Goal: Task Accomplishment & Management: Manage account settings

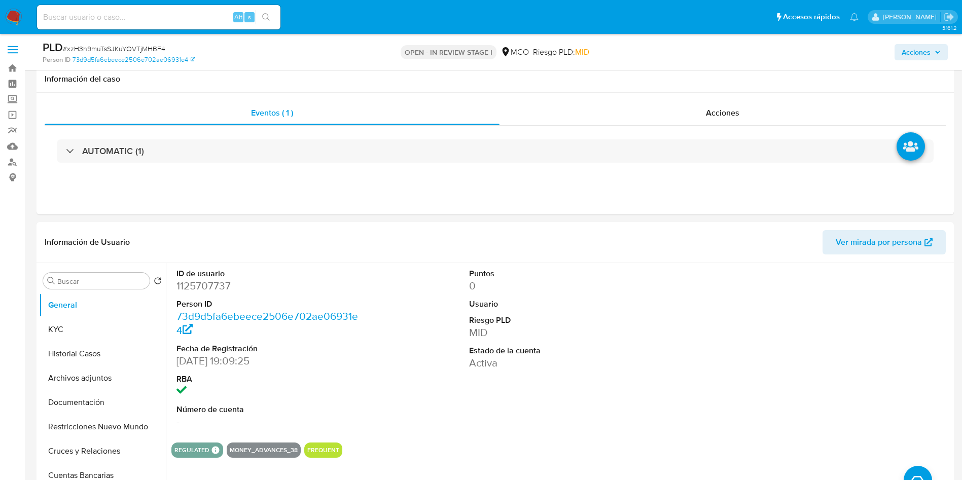
select select "10"
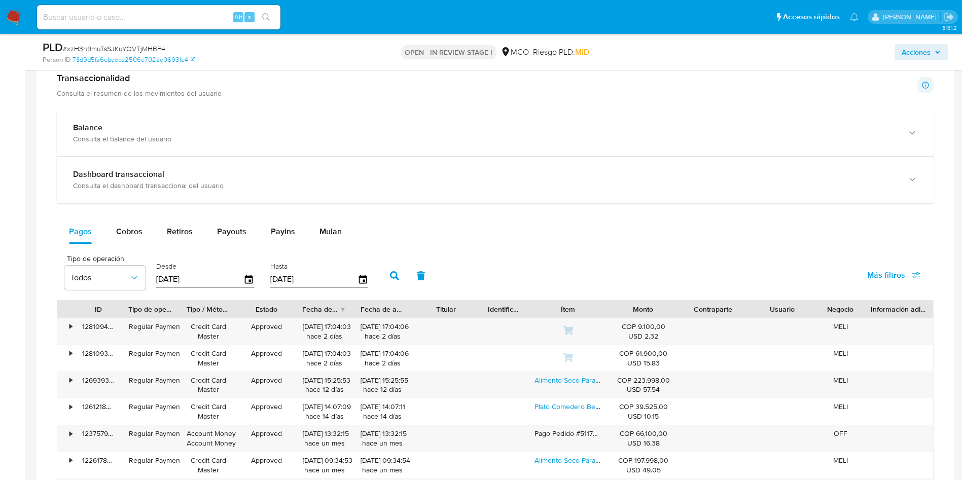
scroll to position [761, 0]
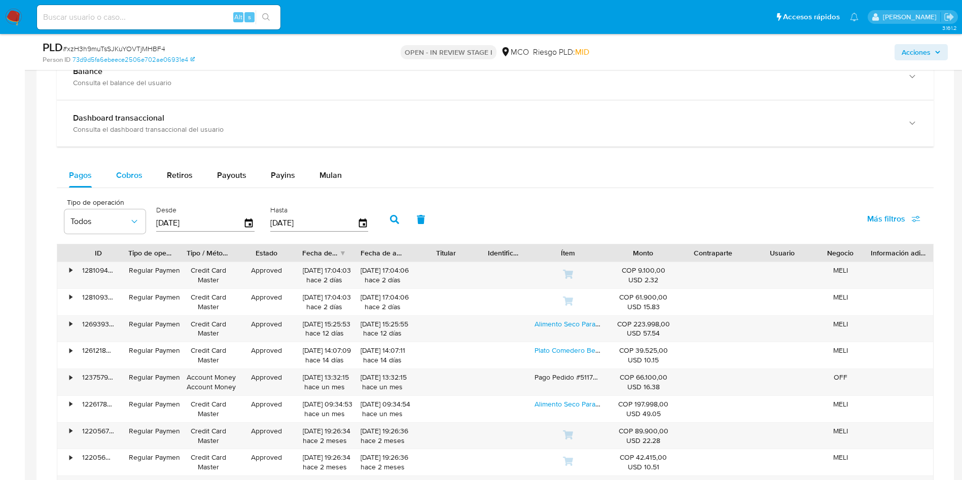
click at [132, 183] on div "Cobros" at bounding box center [129, 175] width 26 height 24
select select "10"
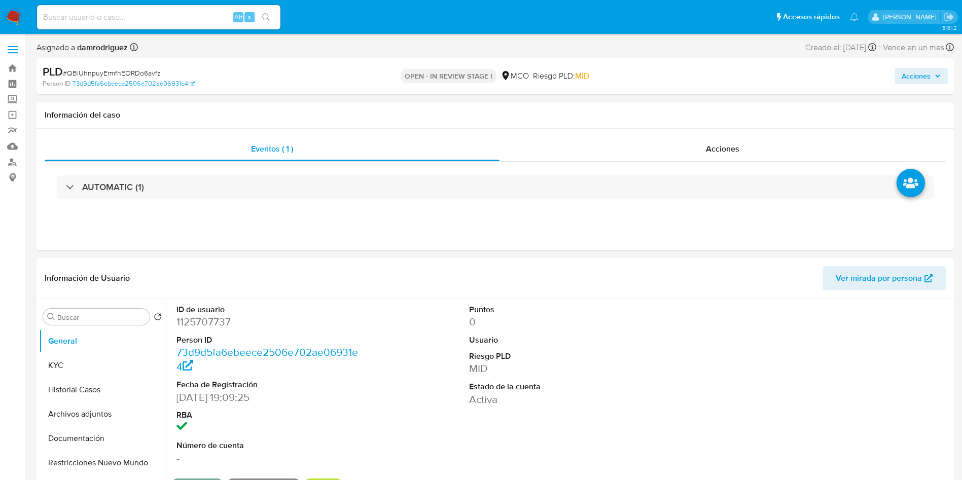
select select "10"
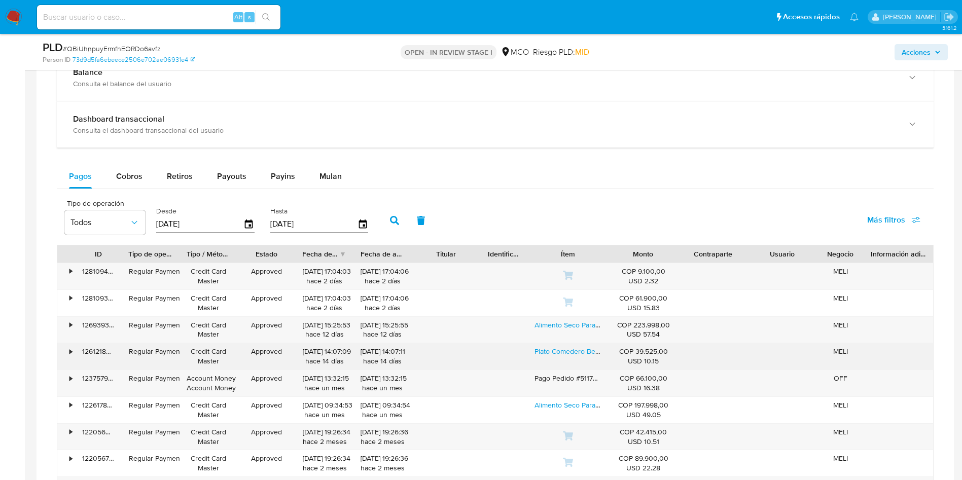
scroll to position [837, 0]
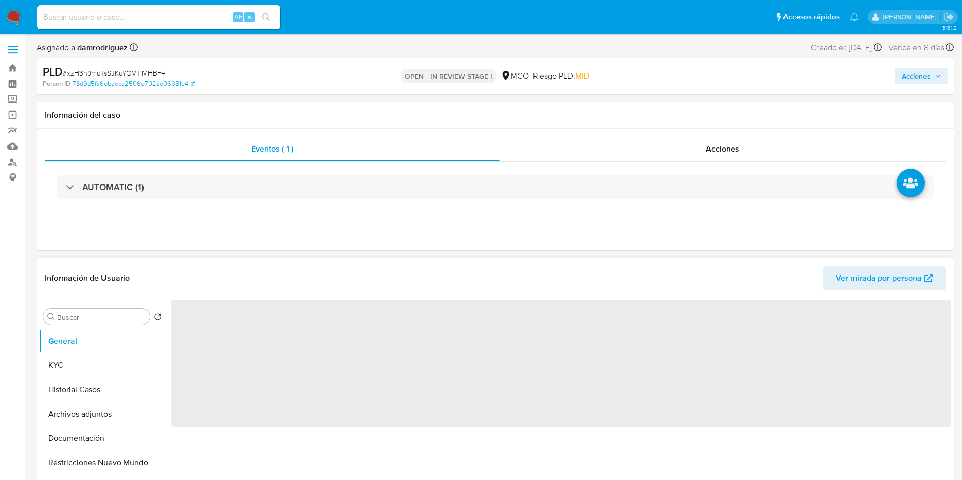
select select "10"
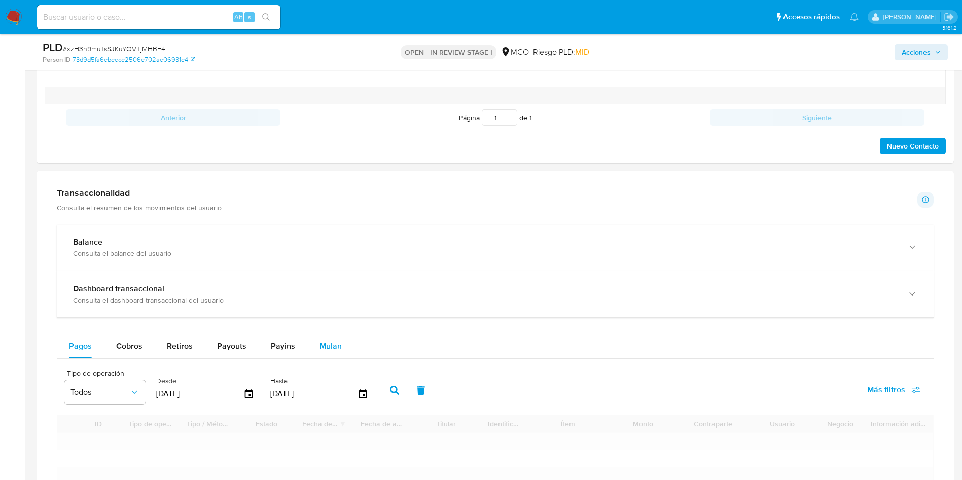
scroll to position [684, 0]
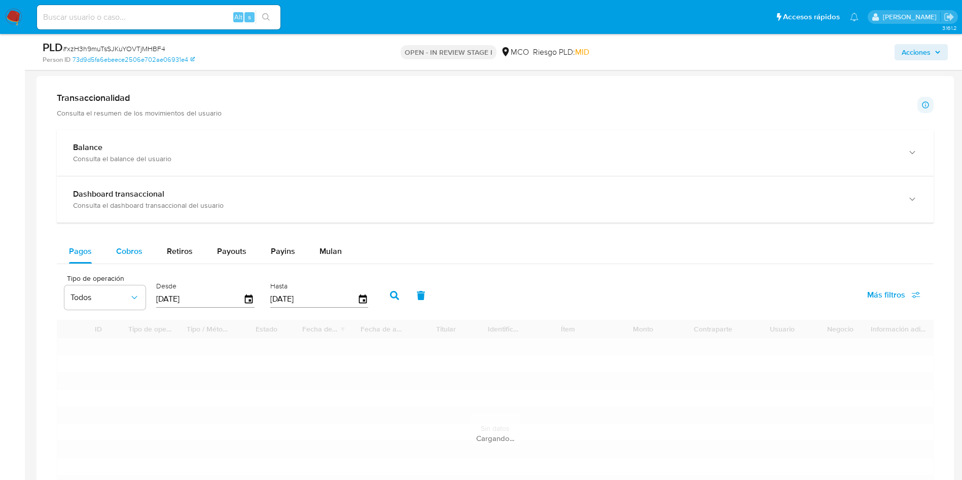
click at [124, 242] on div "Cobros" at bounding box center [129, 251] width 26 height 24
select select "10"
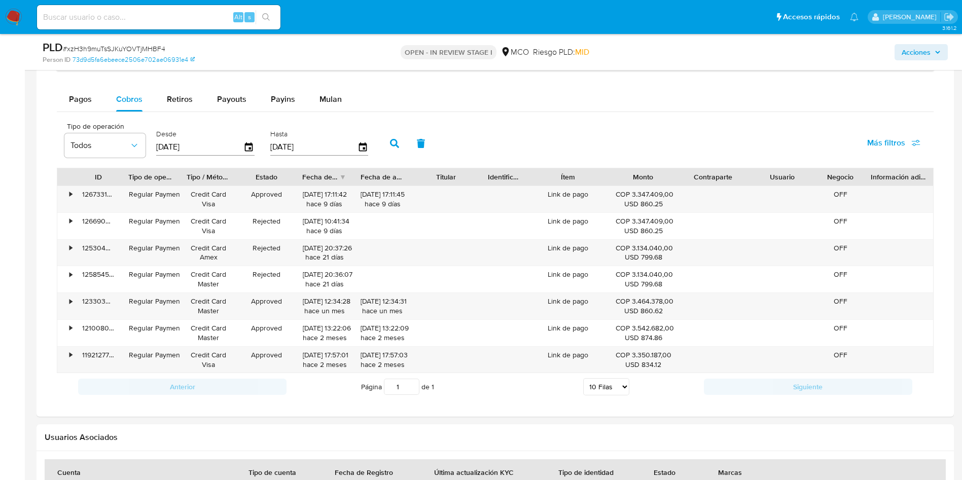
click at [477, 421] on div "Información de Usuario Ver mirada por persona Buscar Volver al orden por defect…" at bounding box center [495, 100] width 917 height 1431
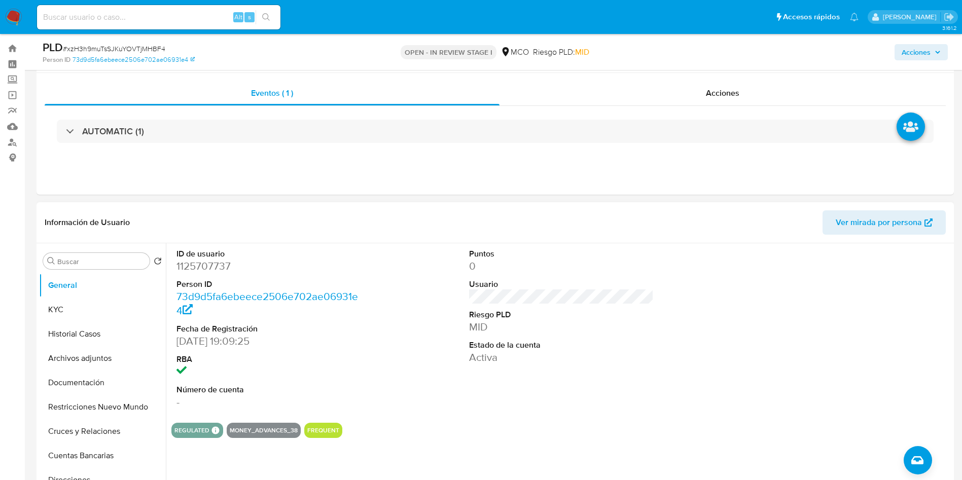
scroll to position [0, 0]
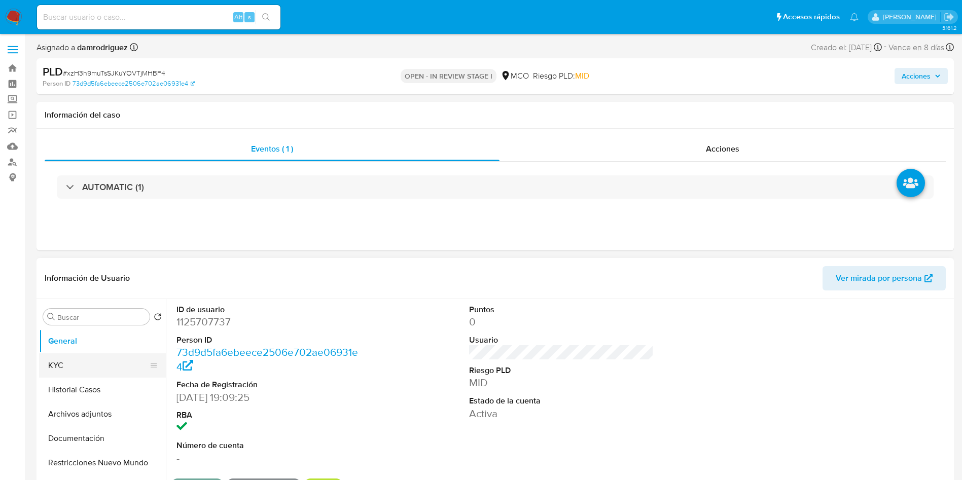
click at [87, 368] on button "KYC" at bounding box center [98, 365] width 119 height 24
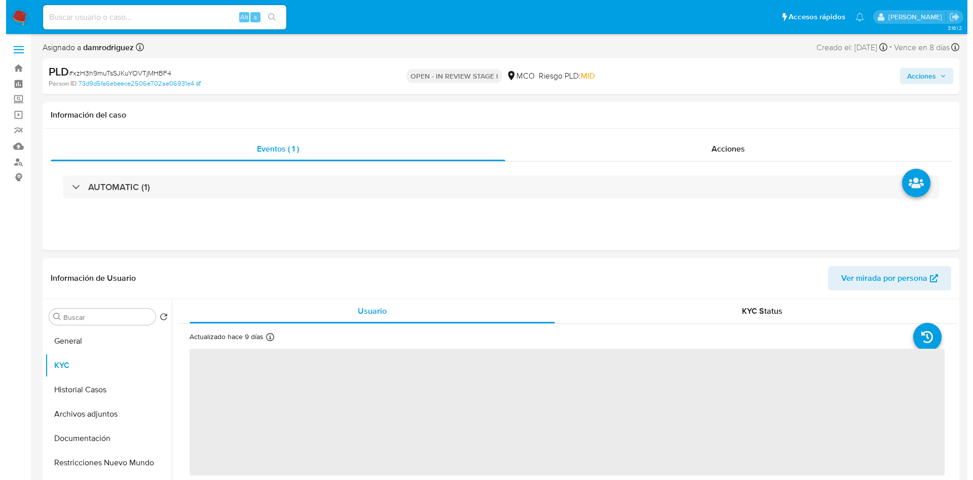
scroll to position [76, 0]
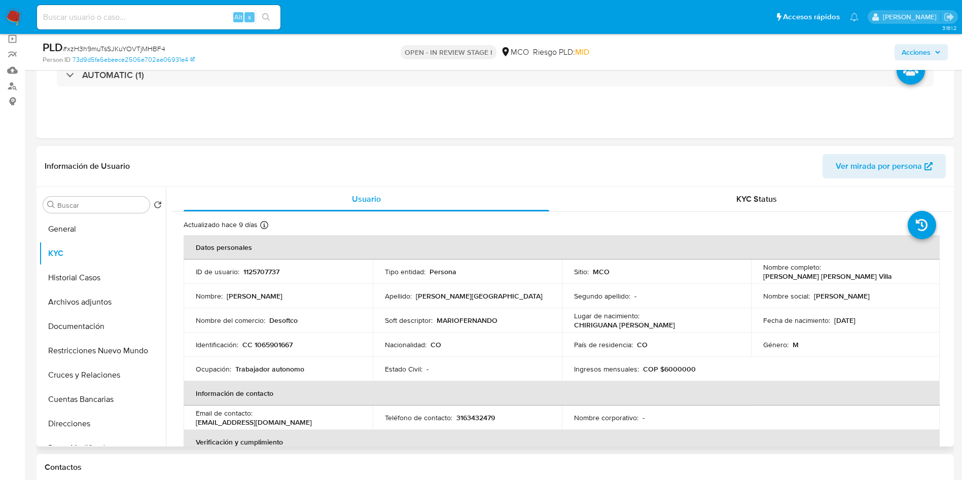
click at [283, 321] on p "Desoftco" at bounding box center [283, 320] width 28 height 9
click at [355, 262] on td "ID de usuario : 1125707737" at bounding box center [278, 272] width 189 height 24
click at [118, 310] on button "Archivos adjuntos" at bounding box center [98, 302] width 119 height 24
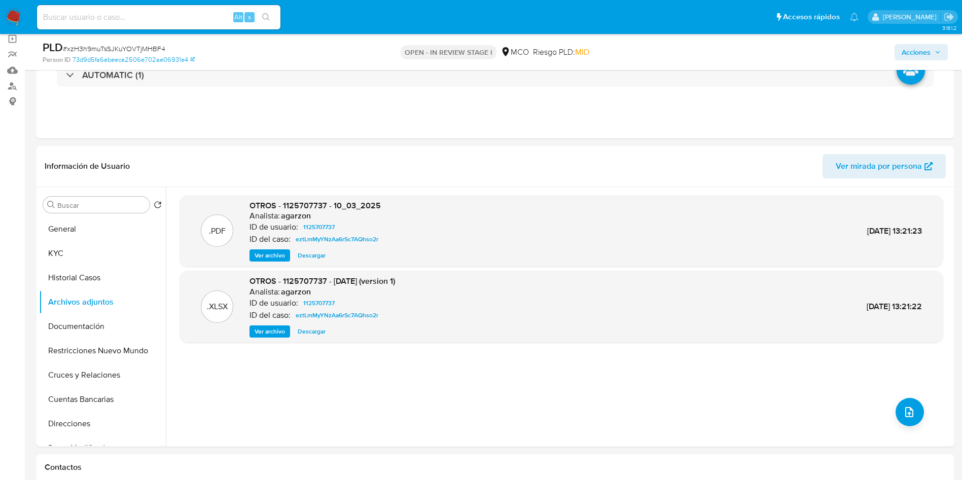
click at [918, 52] on span "Acciones" at bounding box center [915, 52] width 29 height 16
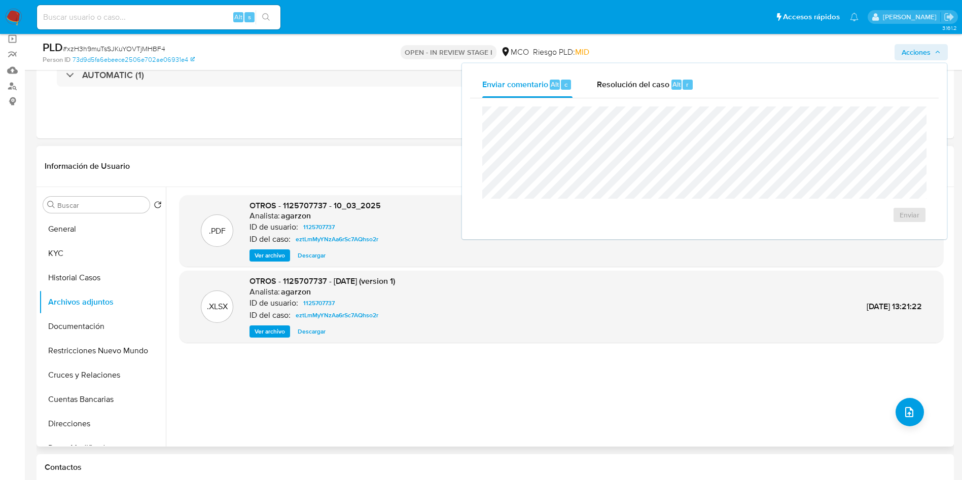
click at [721, 379] on div ".PDF OTROS - 1125707737 - 10_03_2025 Analista: agarzon ID de usuario: 112570773…" at bounding box center [561, 316] width 764 height 243
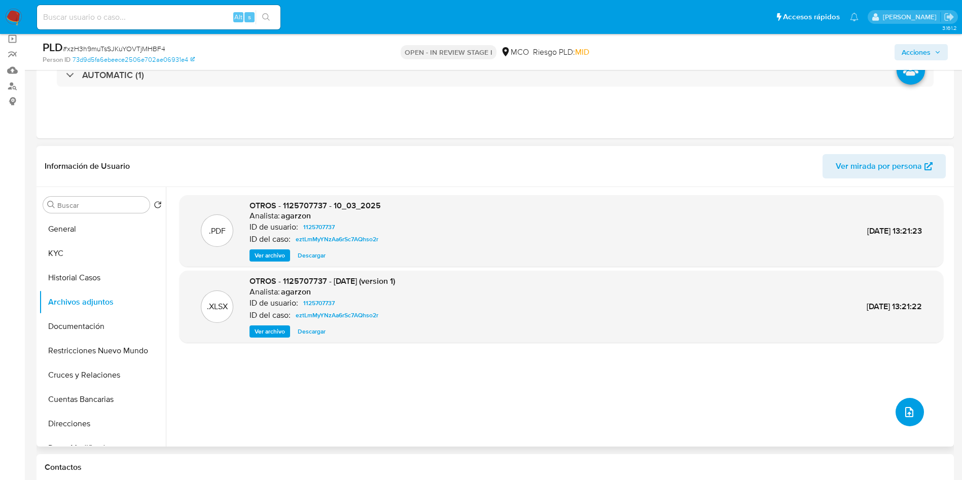
click at [910, 414] on icon "upload-file" at bounding box center [909, 412] width 12 height 12
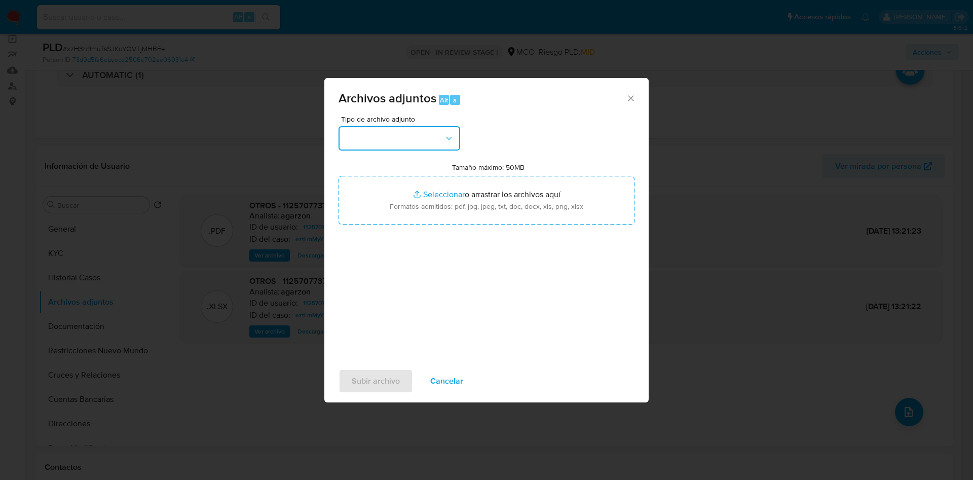
click at [372, 139] on button "button" at bounding box center [400, 138] width 122 height 24
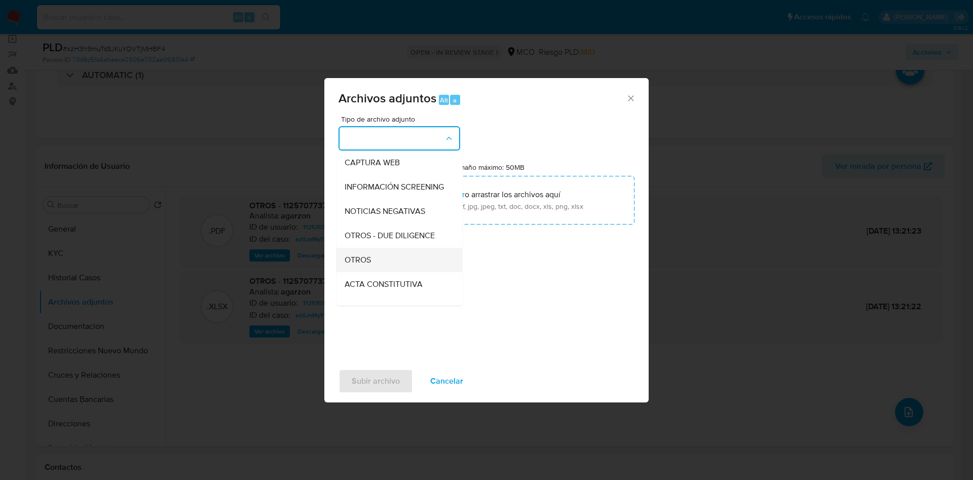
click at [382, 267] on div "OTROS" at bounding box center [396, 260] width 103 height 24
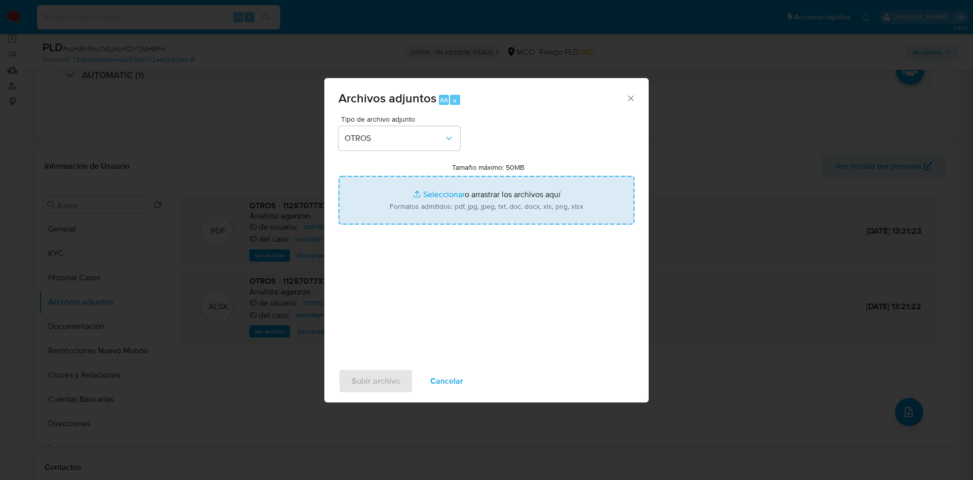
click at [405, 210] on input "Tamaño máximo: 50MB Seleccionar archivos" at bounding box center [487, 200] width 296 height 49
type input "C:\fakepath\1125707737 - 02_10_2025.pdf"
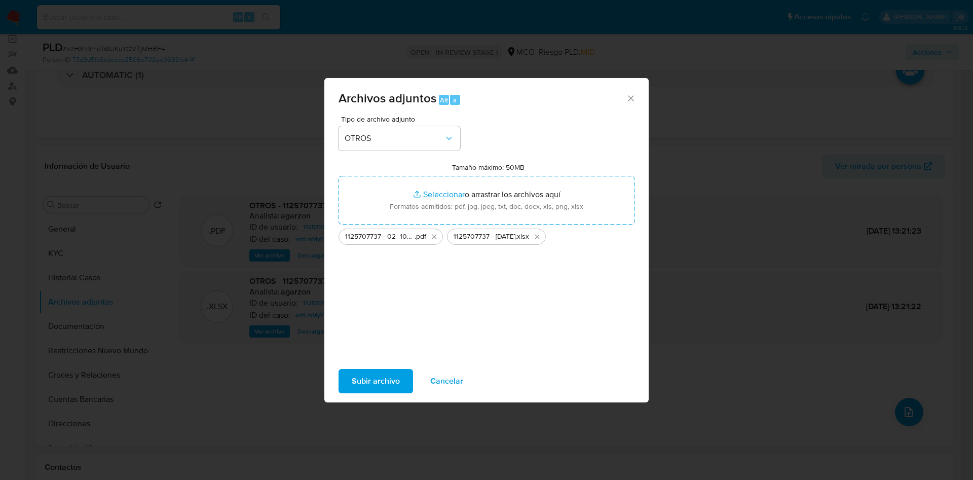
click at [381, 383] on span "Subir archivo" at bounding box center [376, 381] width 48 height 22
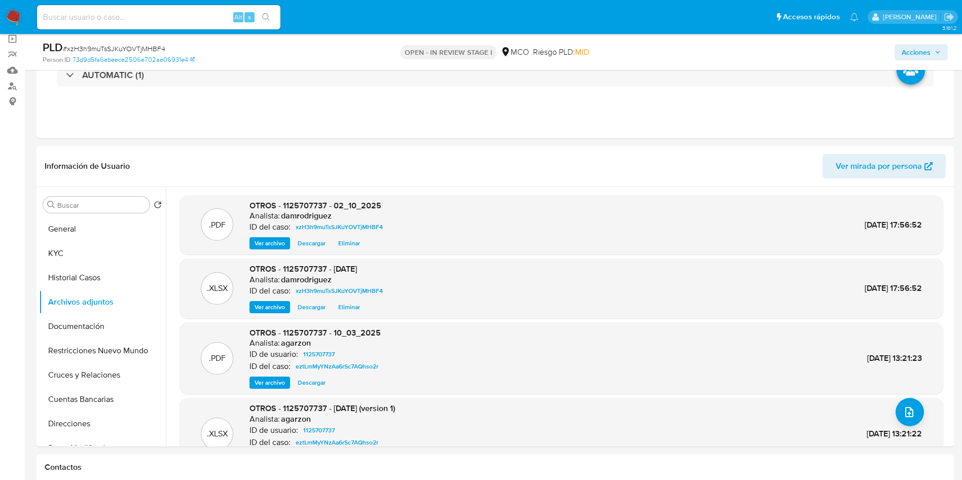
click at [914, 47] on span "Acciones" at bounding box center [915, 52] width 29 height 16
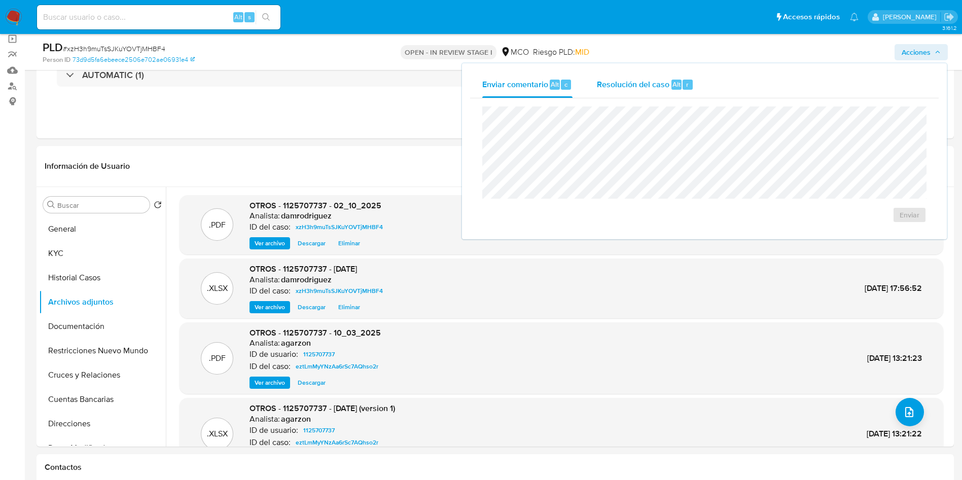
click at [673, 89] on div "Alt" at bounding box center [676, 85] width 10 height 10
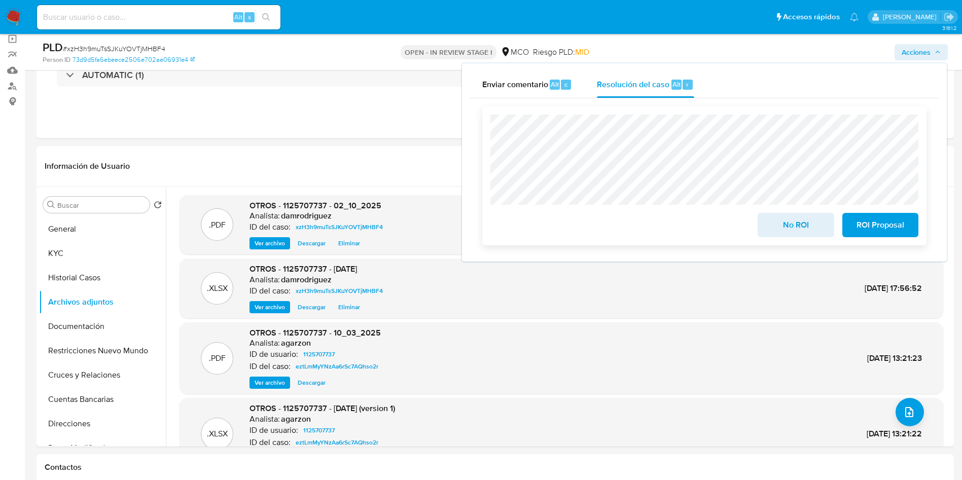
click at [792, 225] on span "No ROI" at bounding box center [796, 225] width 50 height 22
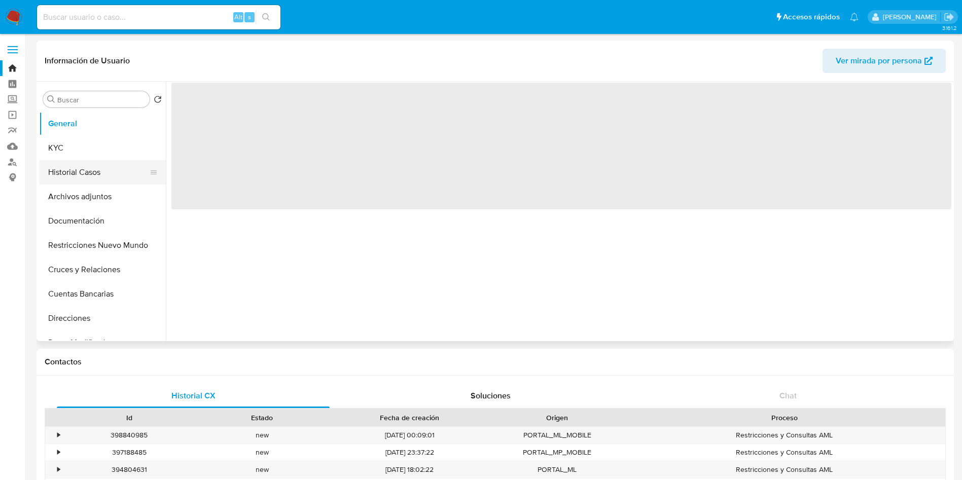
click at [64, 180] on button "Historial Casos" at bounding box center [98, 172] width 119 height 24
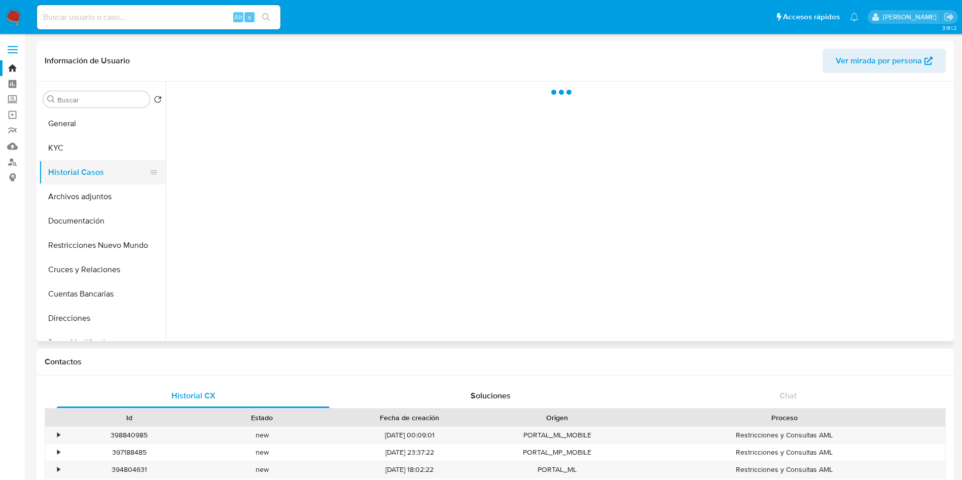
select select "10"
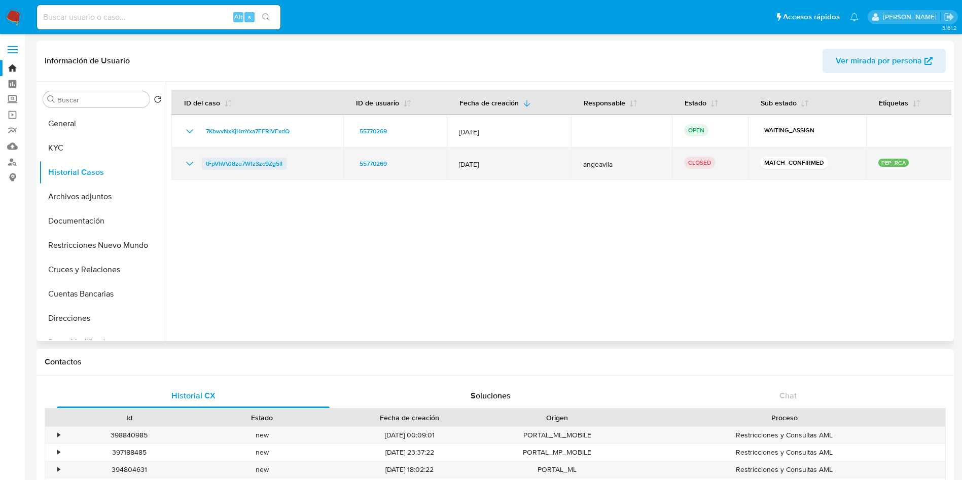
drag, startPoint x: 292, startPoint y: 162, endPoint x: 203, endPoint y: 165, distance: 89.3
click at [203, 165] on div "tFpVhVVJ8zu7Wfz3zc9Zg5lI" at bounding box center [258, 164] width 148 height 12
click at [187, 166] on icon "Mostrar/Ocultar" at bounding box center [190, 164] width 12 height 12
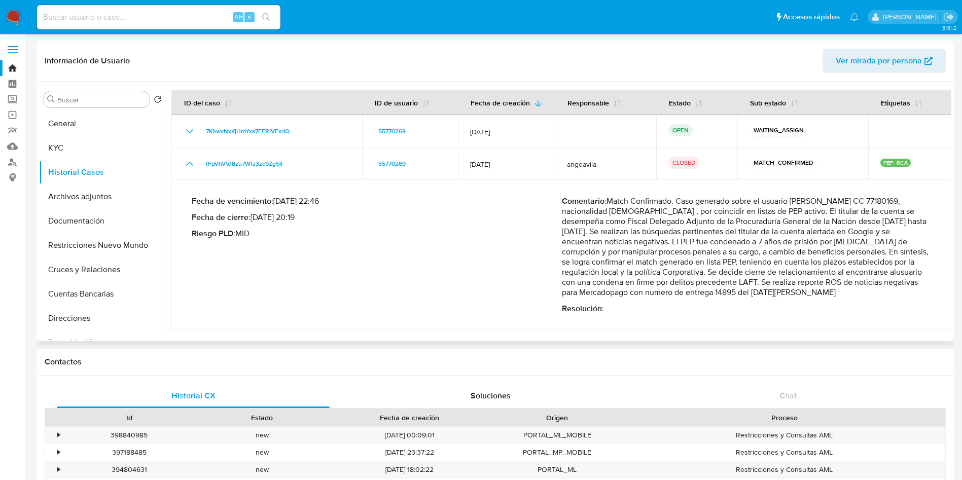
click at [565, 212] on p "Comentario : Match Confirmado. Caso generado sobre el usuario Luis Fernando Her…" at bounding box center [747, 246] width 370 height 101
drag, startPoint x: 794, startPoint y: 203, endPoint x: 909, endPoint y: 202, distance: 114.1
click at [909, 202] on p "Comentario : Match Confirmado. Caso generado sobre el usuario Luis Fernando Her…" at bounding box center [747, 246] width 370 height 101
click at [133, 18] on input at bounding box center [158, 17] width 243 height 13
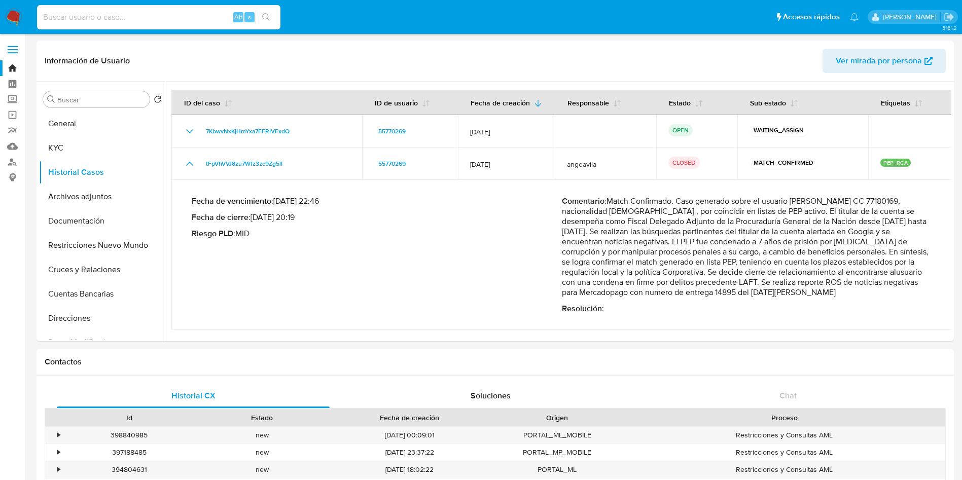
paste input "czS6cQgwe82hzgqLxlUGzMiH"
type input "czS6cQgwe82hzgqLxlUGzMiH"
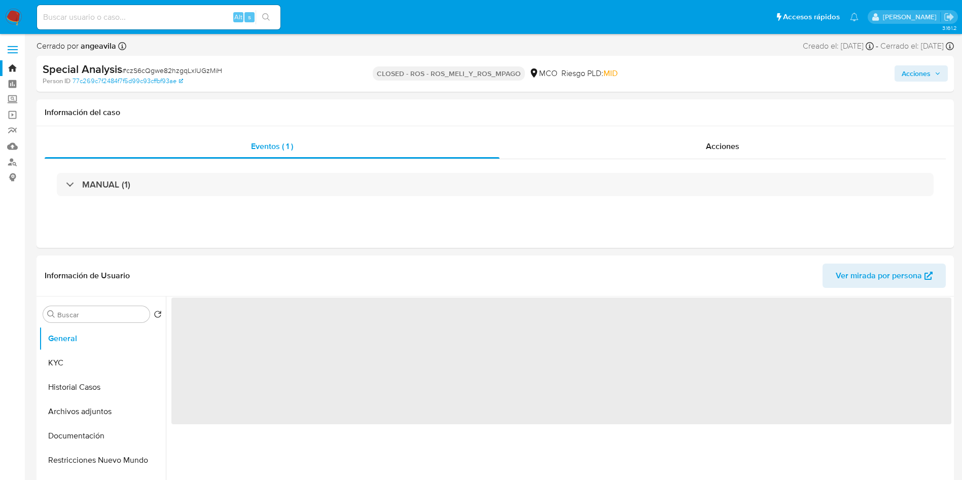
select select "10"
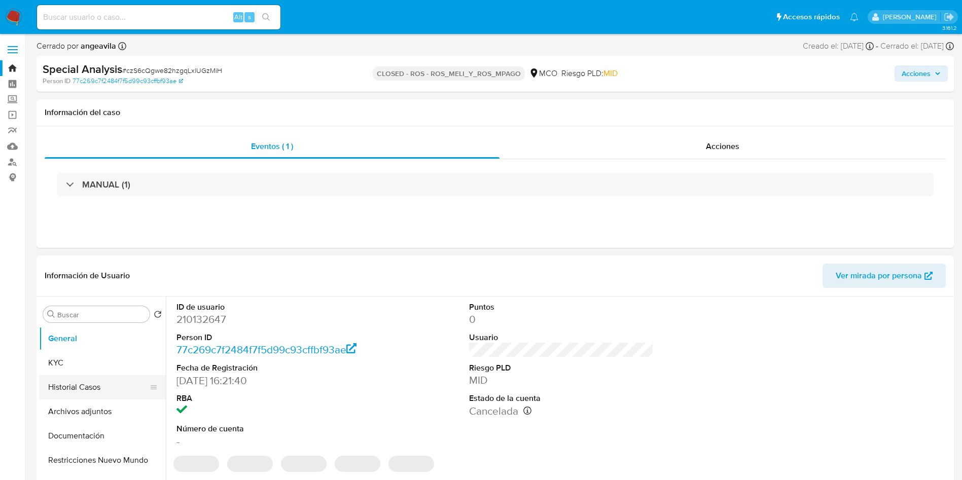
click at [76, 386] on button "Historial Casos" at bounding box center [98, 387] width 119 height 24
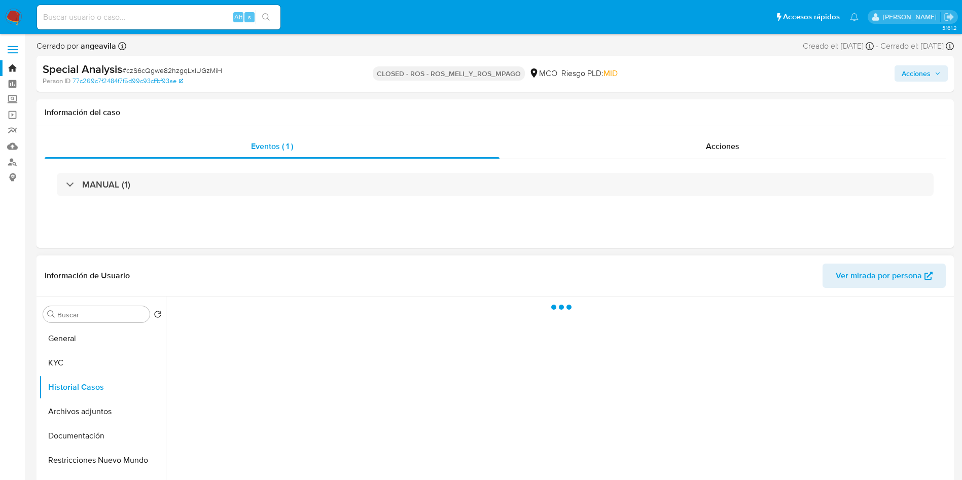
scroll to position [76, 0]
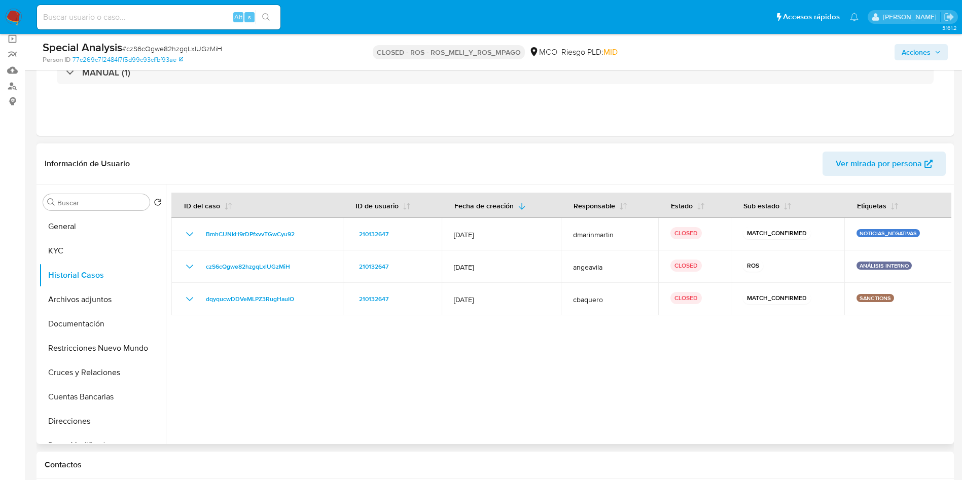
click at [312, 354] on div at bounding box center [558, 315] width 785 height 260
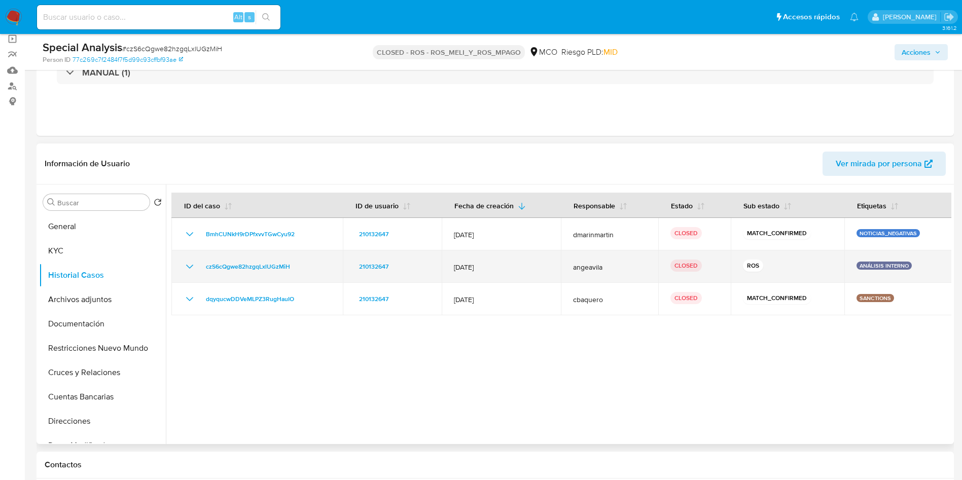
click at [192, 267] on icon "Mostrar/Ocultar" at bounding box center [190, 267] width 12 height 12
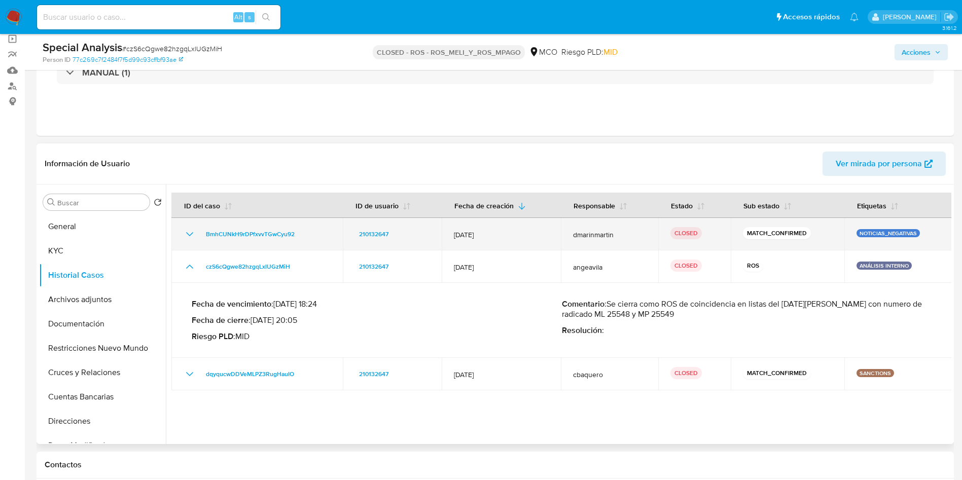
click at [184, 234] on icon "Mostrar/Ocultar" at bounding box center [190, 234] width 12 height 12
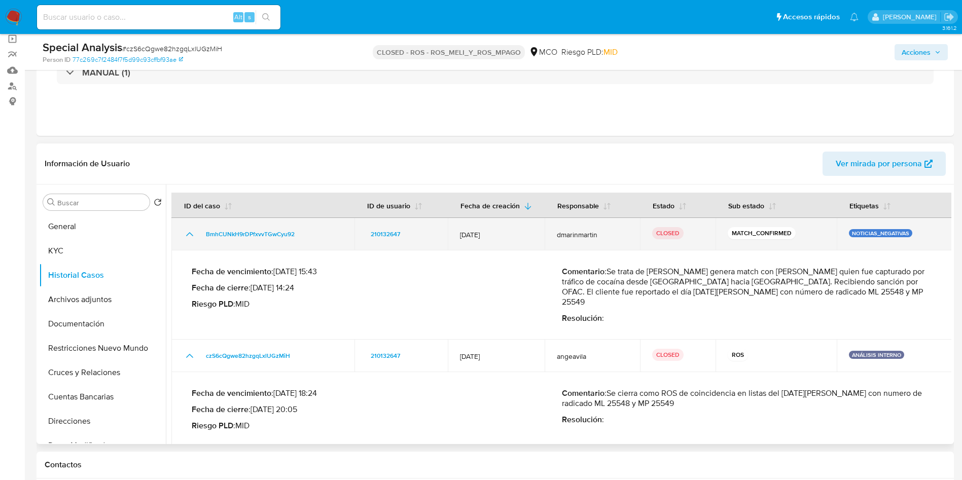
click at [184, 234] on icon "Mostrar/Ocultar" at bounding box center [190, 234] width 12 height 12
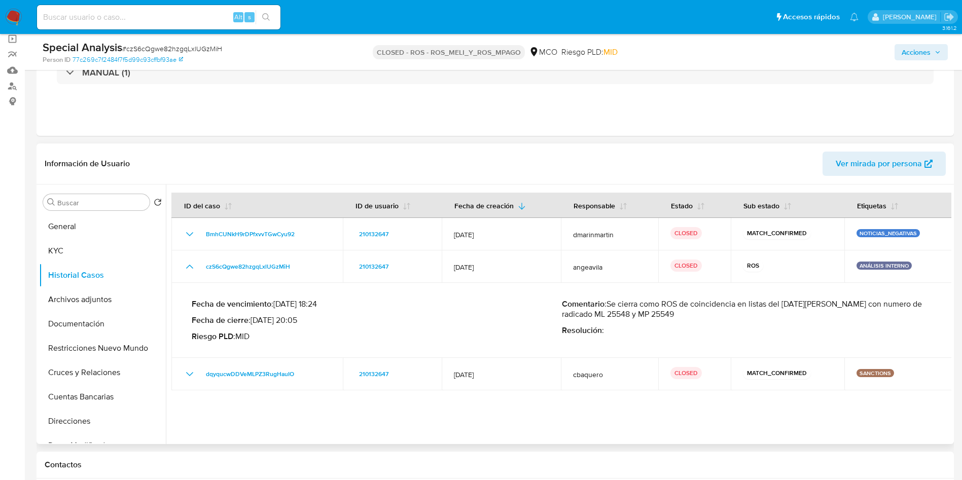
drag, startPoint x: 797, startPoint y: 306, endPoint x: 857, endPoint y: 306, distance: 60.3
click at [857, 306] on p "Comentario : Se cierra como ROS de coincidencia en listas del 26 de junio de 20…" at bounding box center [747, 309] width 370 height 20
click at [15, 10] on img at bounding box center [13, 17] width 17 height 17
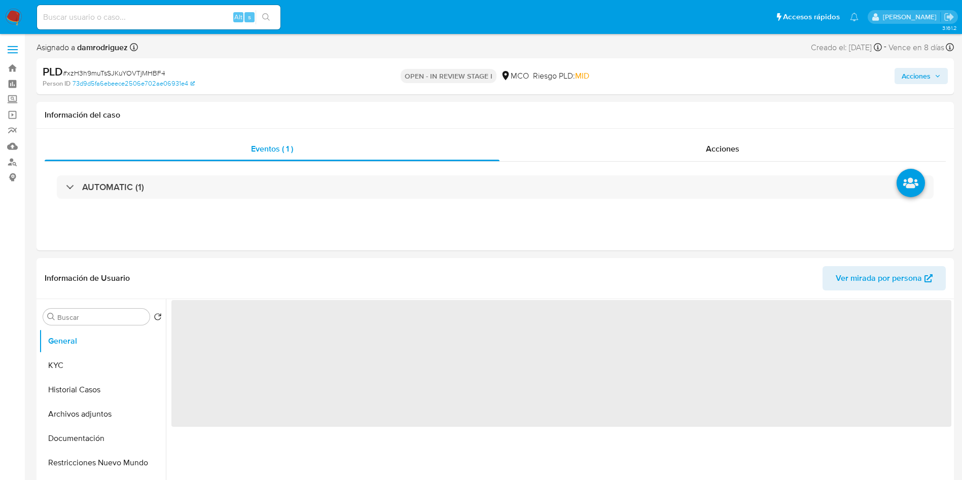
select select "10"
drag, startPoint x: 152, startPoint y: 23, endPoint x: 145, endPoint y: 19, distance: 7.7
click at [150, 22] on input at bounding box center [158, 17] width 243 height 13
click at [145, 19] on input at bounding box center [158, 17] width 243 height 13
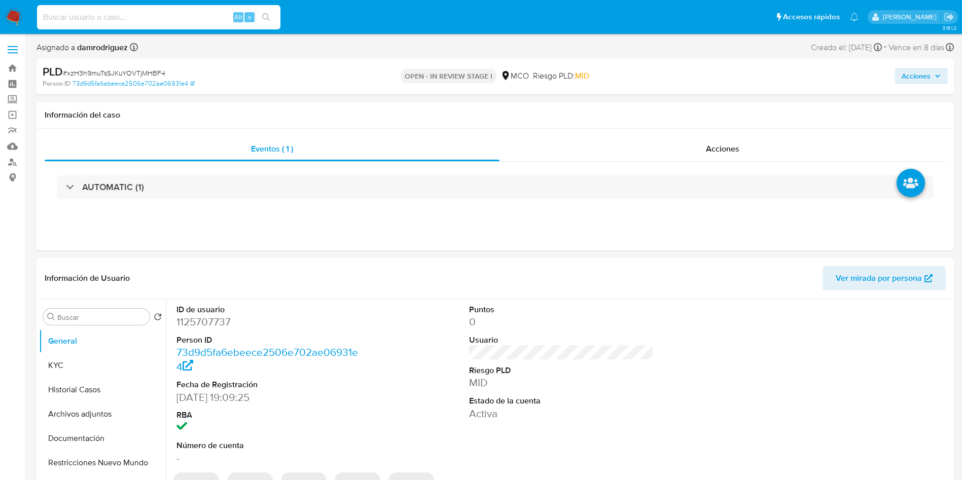
paste input "44005238"
type input "44005238"
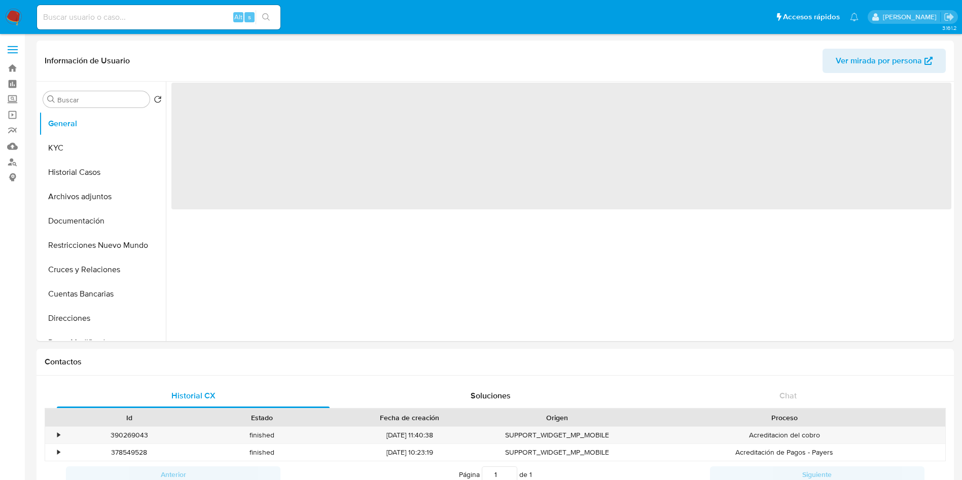
select select "10"
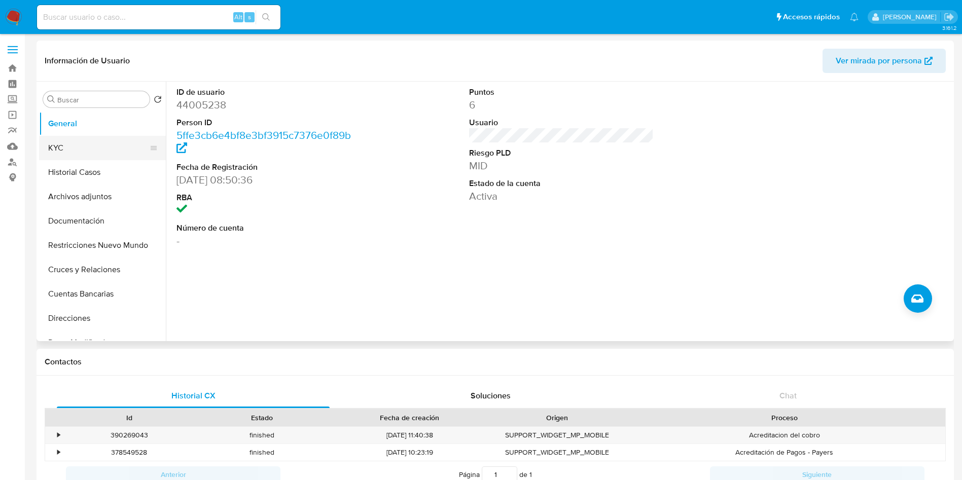
click at [60, 151] on button "KYC" at bounding box center [98, 148] width 119 height 24
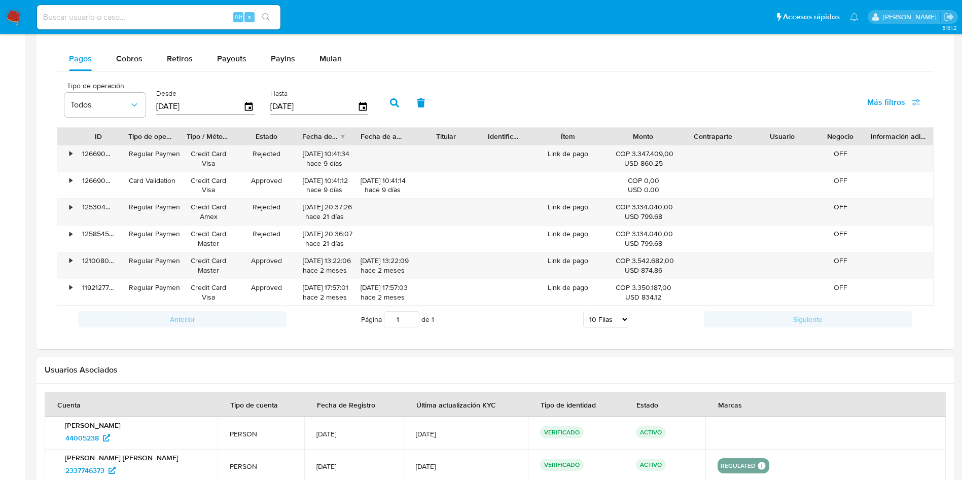
scroll to position [518, 0]
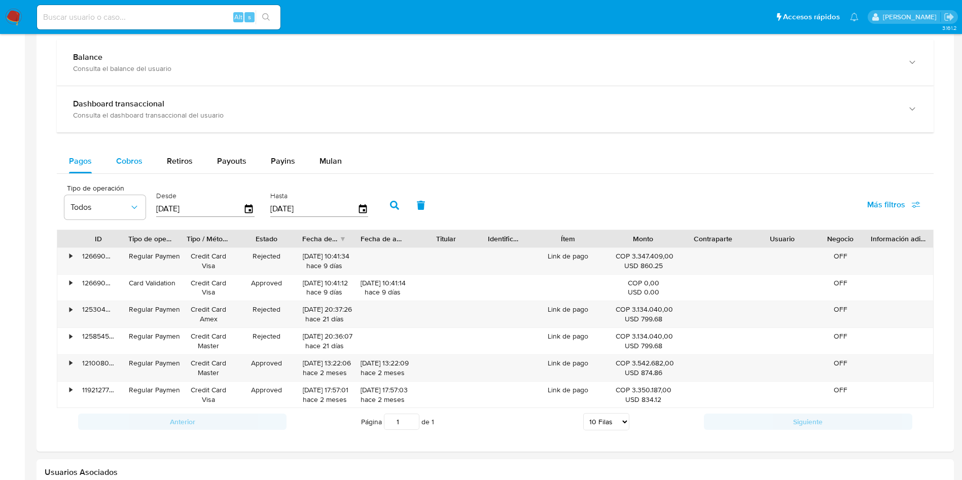
click at [136, 153] on div "Cobros" at bounding box center [129, 161] width 26 height 24
select select "10"
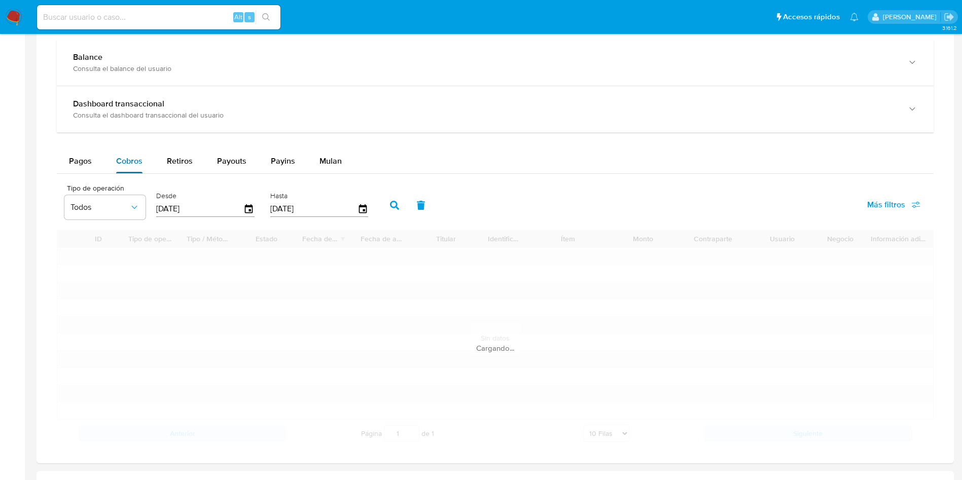
click at [136, 153] on div "Cobros" at bounding box center [129, 161] width 26 height 24
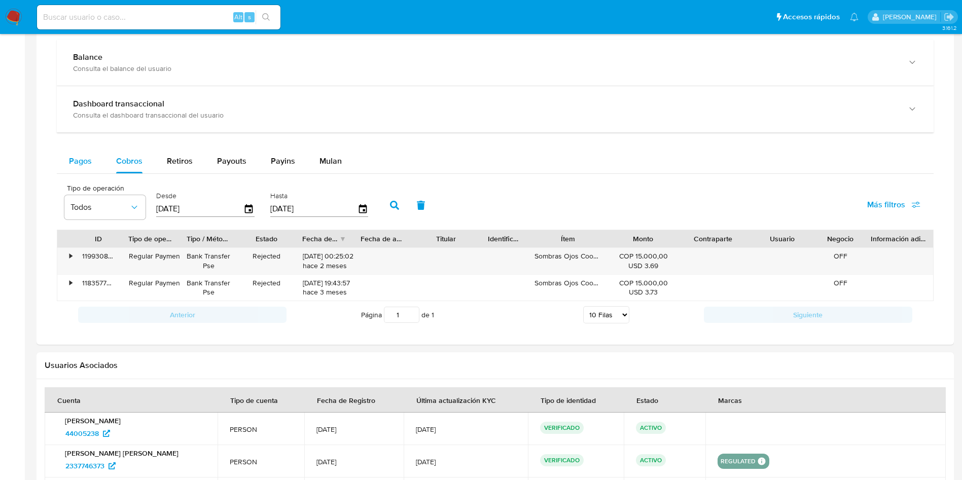
click at [86, 155] on span "Pagos" at bounding box center [80, 161] width 23 height 12
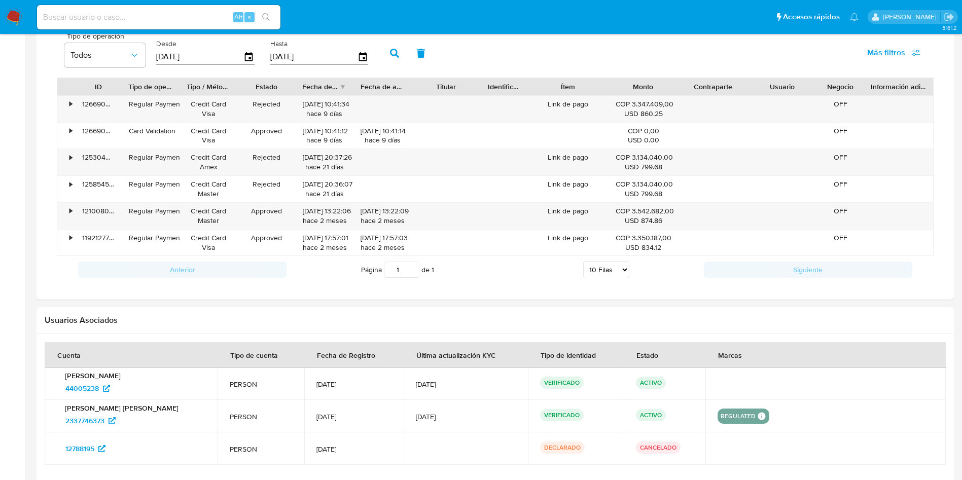
scroll to position [594, 0]
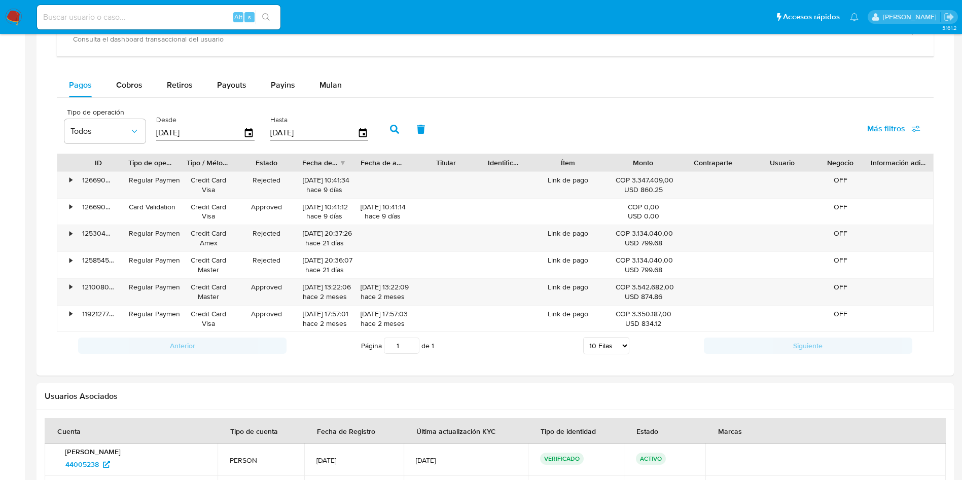
click at [513, 367] on div "Transaccionalidad Consulta el resumen de los movimientos del usuario Informació…" at bounding box center [495, 143] width 901 height 450
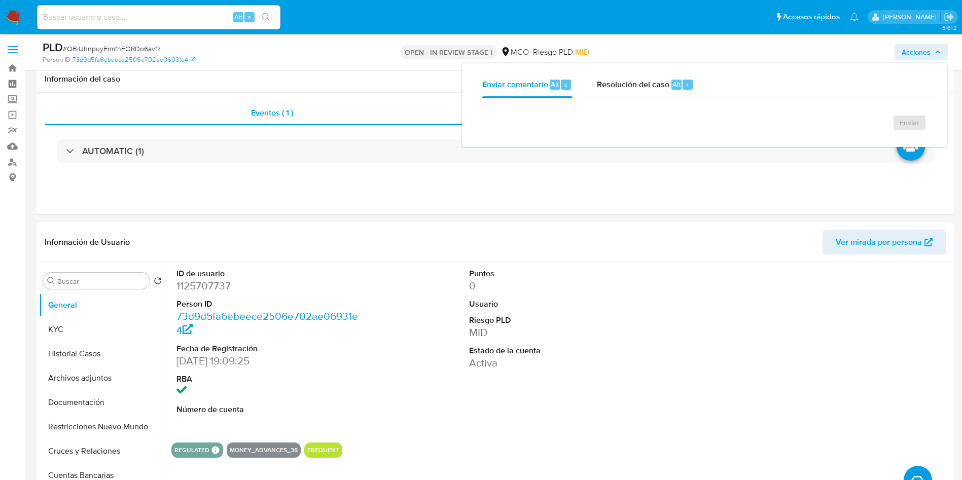
select select "10"
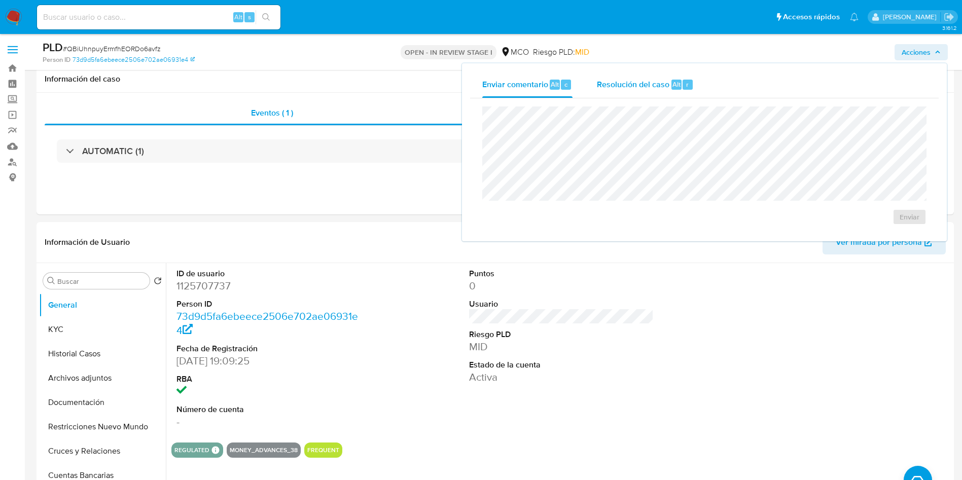
scroll to position [837, 0]
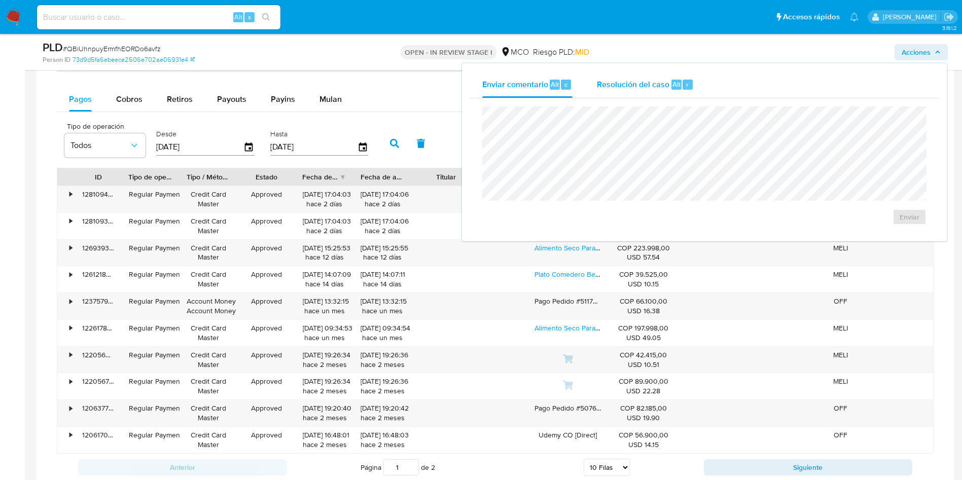
click at [643, 87] on span "Resolución del caso" at bounding box center [633, 84] width 73 height 12
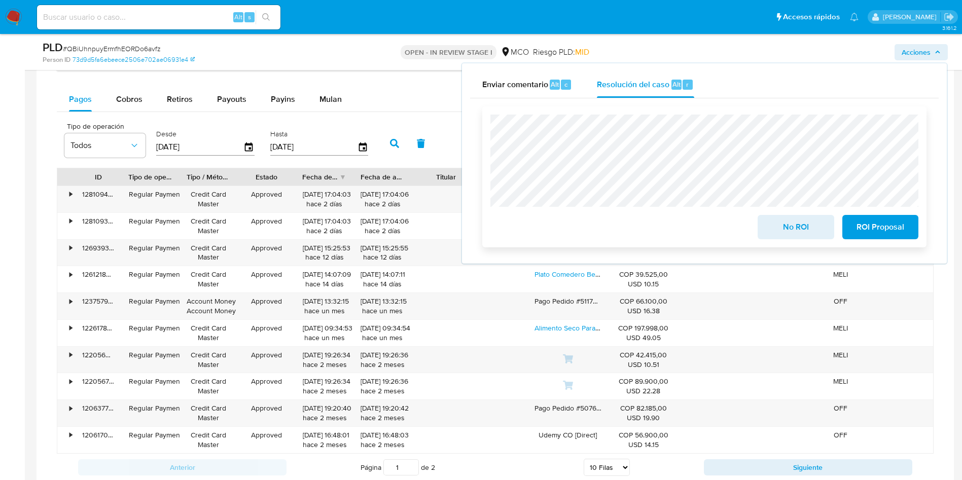
click at [789, 228] on span "No ROI" at bounding box center [796, 227] width 50 height 22
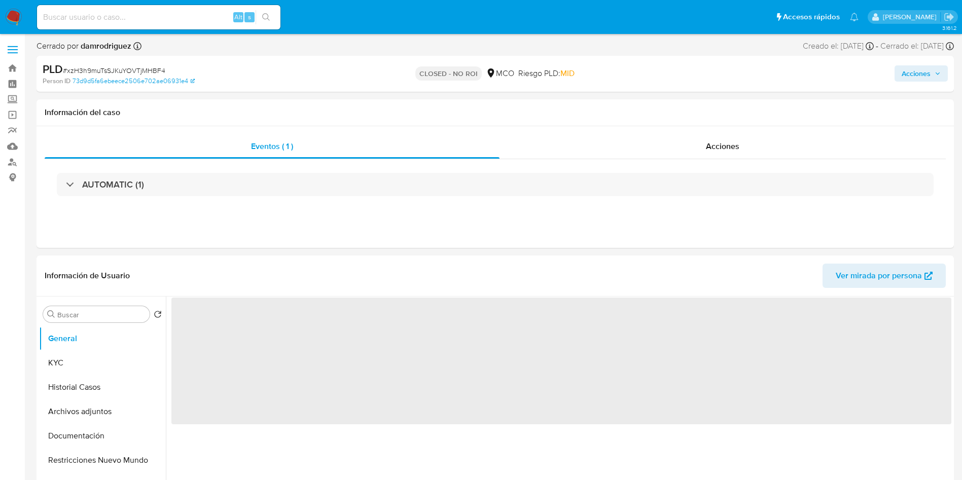
select select "10"
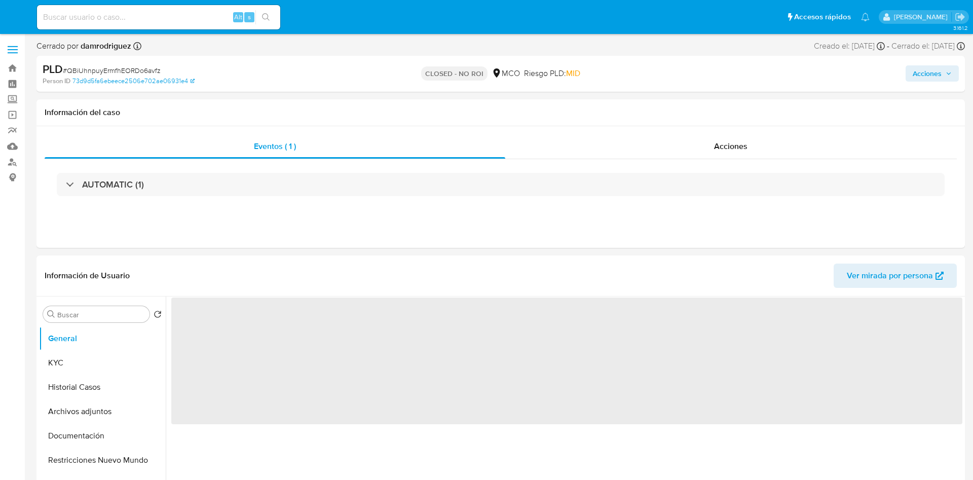
select select "10"
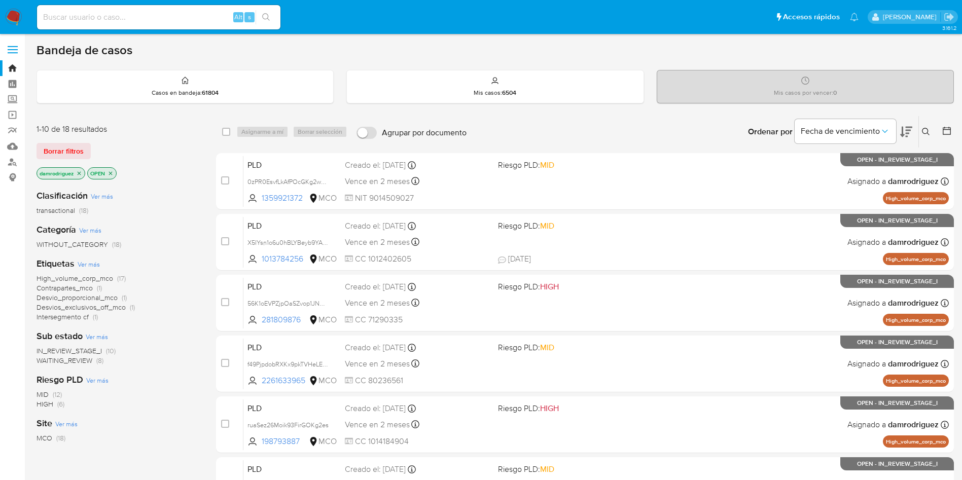
click at [183, 250] on div "Clasificación Ver más transactional (18) Categoría Ver más WITHOUT_CATEGORY (18…" at bounding box center [118, 354] width 163 height 345
click at [952, 129] on button at bounding box center [948, 132] width 12 height 12
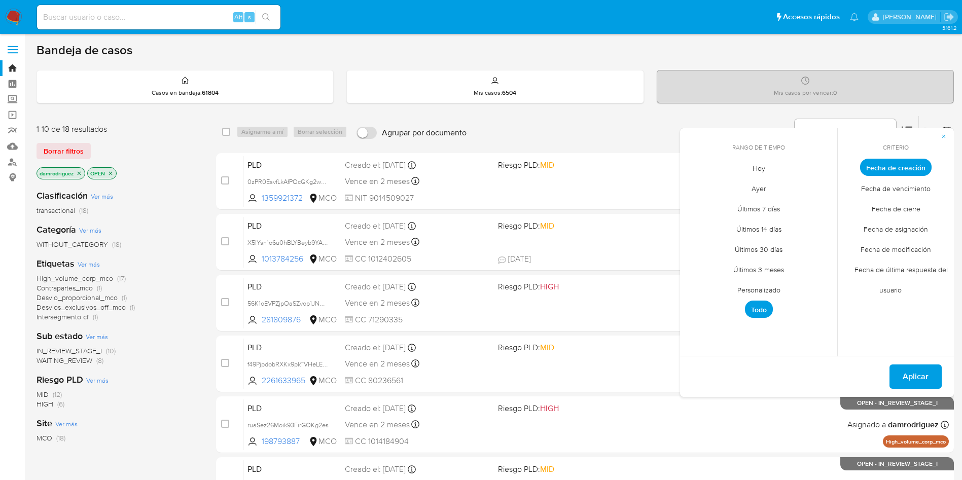
click at [756, 292] on span "Personalizado" at bounding box center [759, 289] width 64 height 21
click at [692, 185] on icon "Mes anterior" at bounding box center [696, 186] width 12 height 12
click at [694, 185] on icon "Mes anterior" at bounding box center [695, 186] width 4 height 7
click at [752, 242] on button "10" at bounding box center [758, 244] width 16 height 16
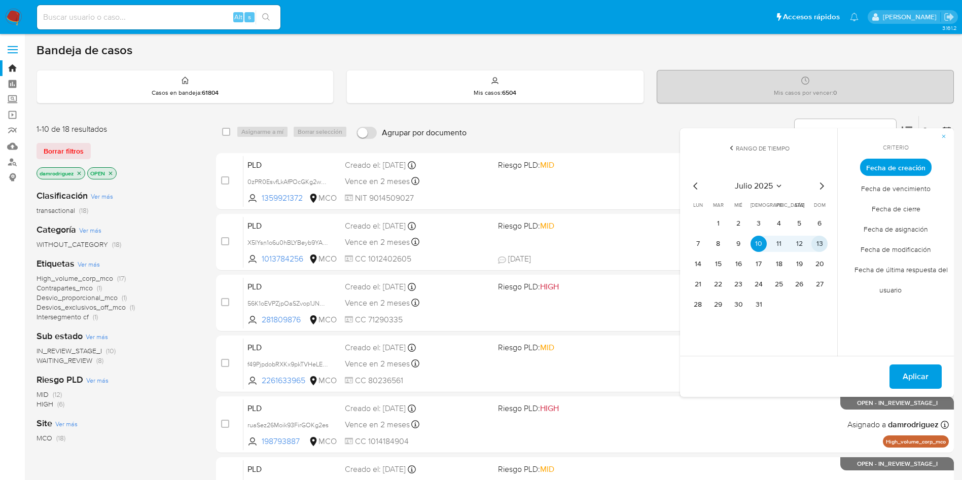
click at [822, 239] on button "13" at bounding box center [819, 244] width 16 height 16
click at [902, 374] on button "Aplicar" at bounding box center [915, 377] width 52 height 24
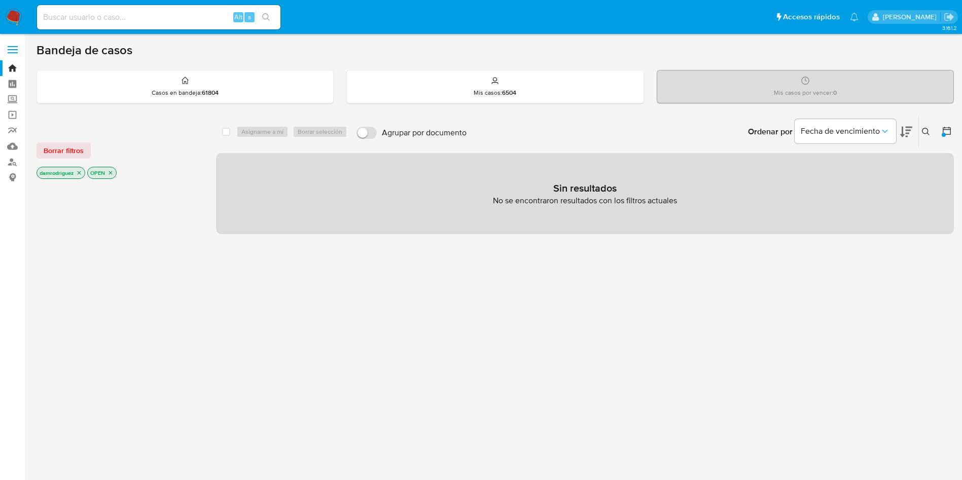
click at [78, 173] on icon "close-filter" at bounding box center [79, 173] width 6 height 6
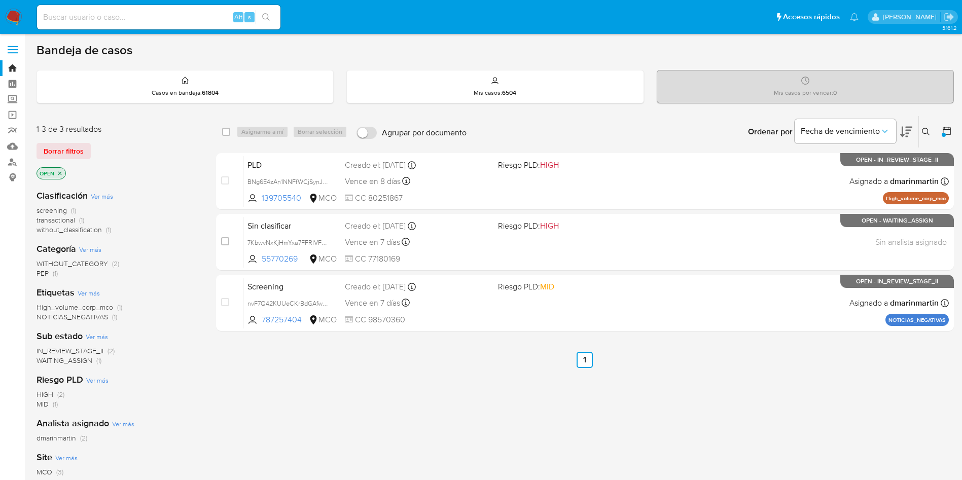
click at [79, 363] on span "WAITING_ASSIGN" at bounding box center [65, 360] width 56 height 10
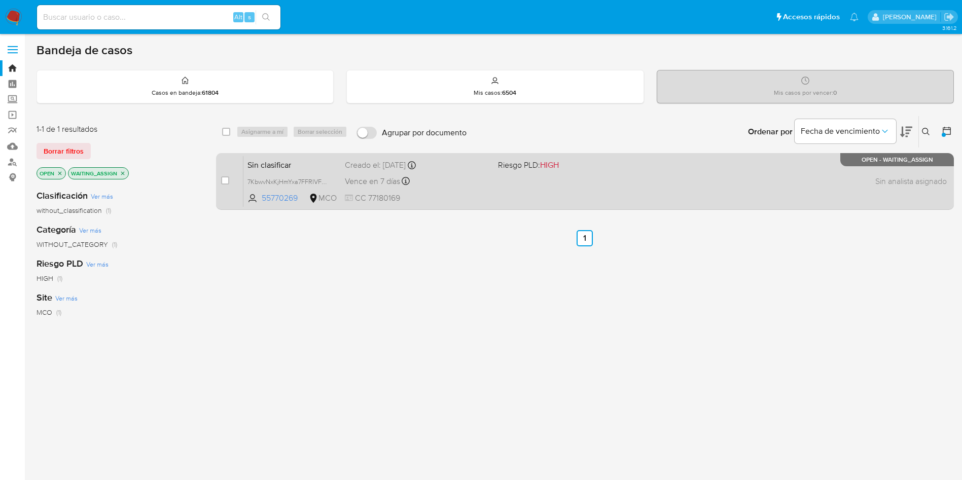
click at [297, 163] on span "Sin clasificar" at bounding box center [291, 164] width 89 height 13
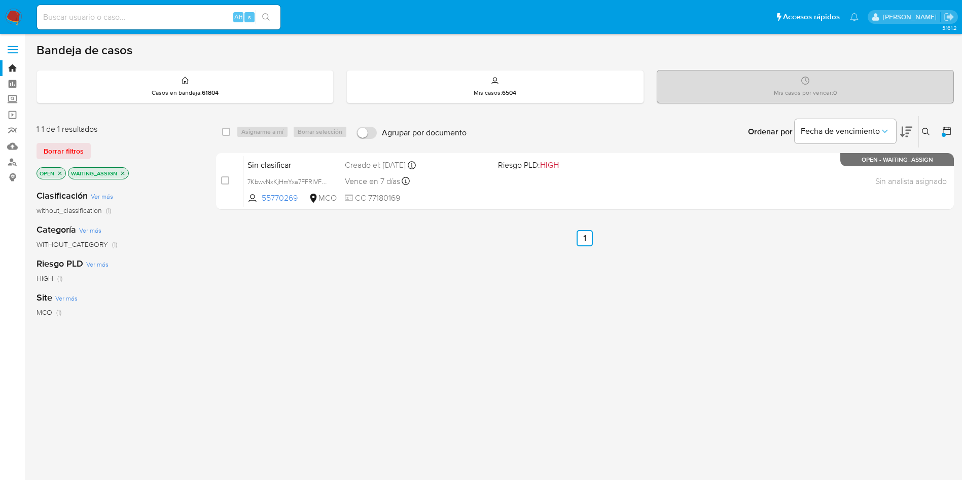
click at [121, 171] on icon "close-filter" at bounding box center [123, 173] width 6 height 6
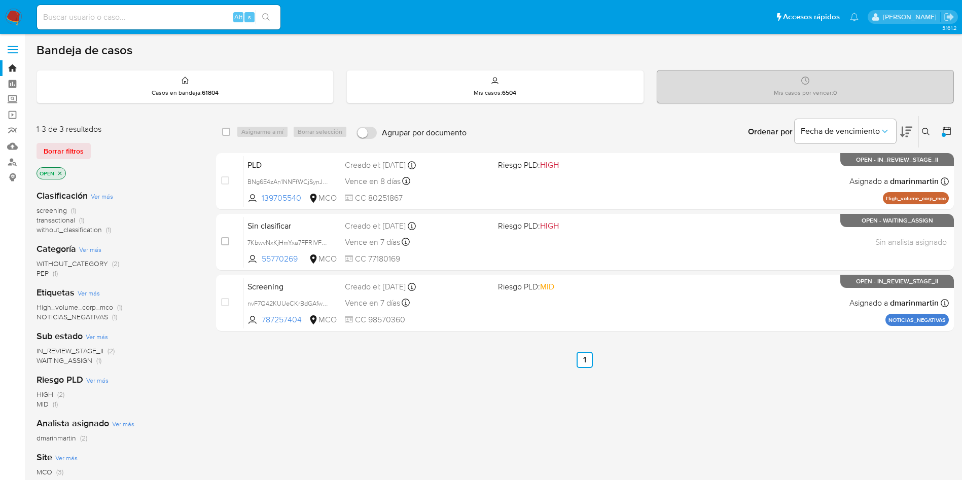
click at [58, 221] on span "transactional" at bounding box center [56, 220] width 39 height 10
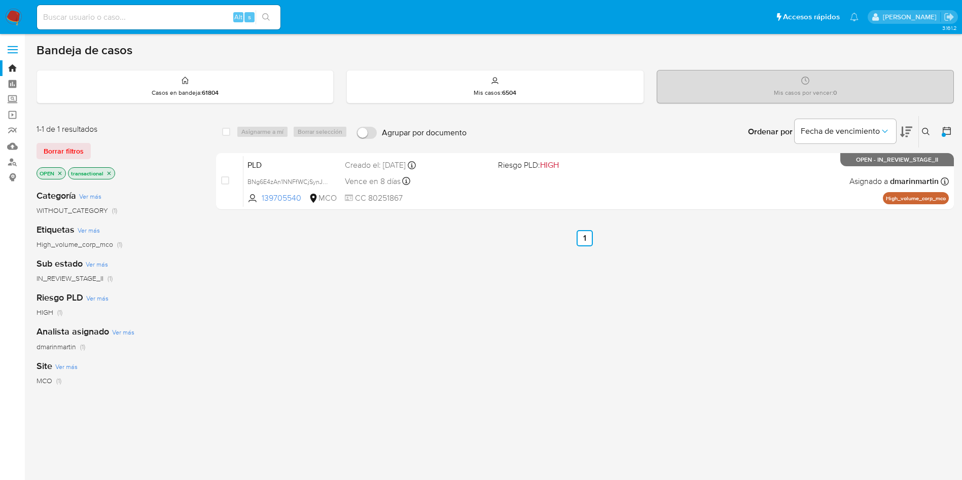
click at [108, 172] on icon "close-filter" at bounding box center [109, 173] width 4 height 4
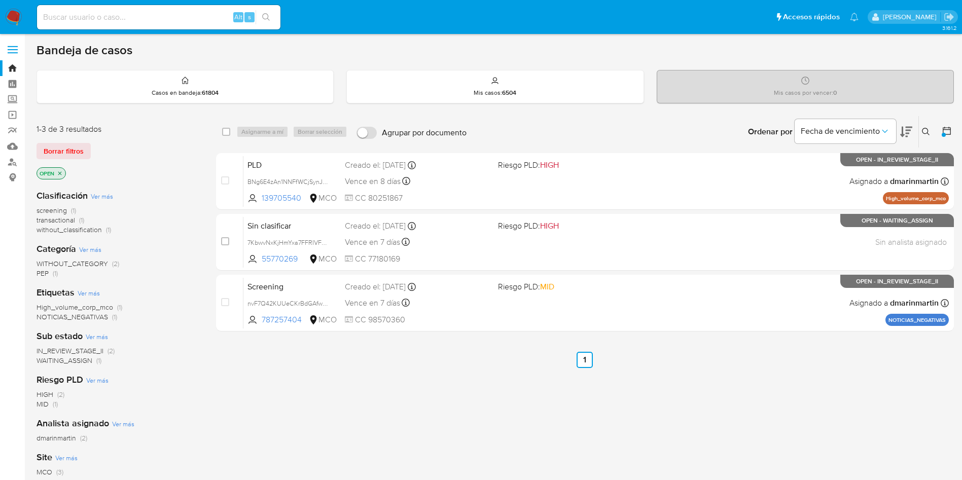
click at [89, 350] on span "IN_REVIEW_STAGE_II" at bounding box center [70, 351] width 67 height 10
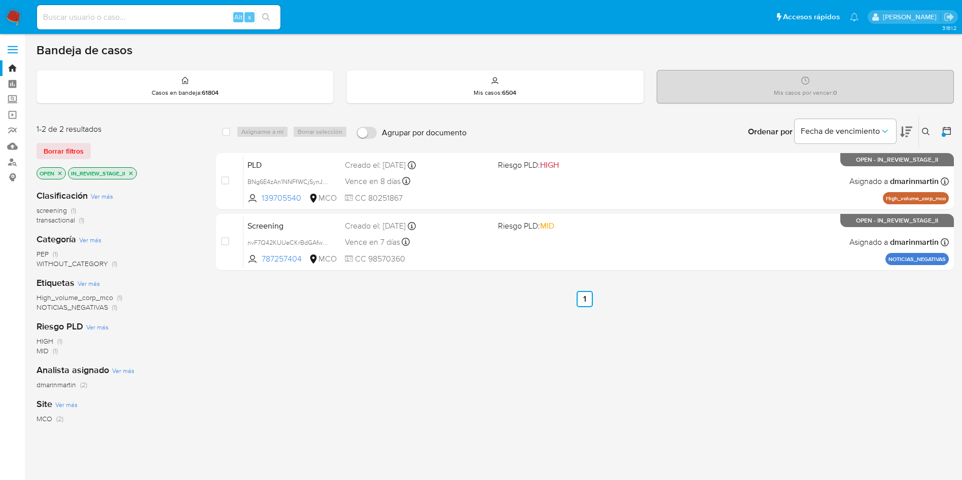
click at [7, 20] on img at bounding box center [13, 17] width 17 height 17
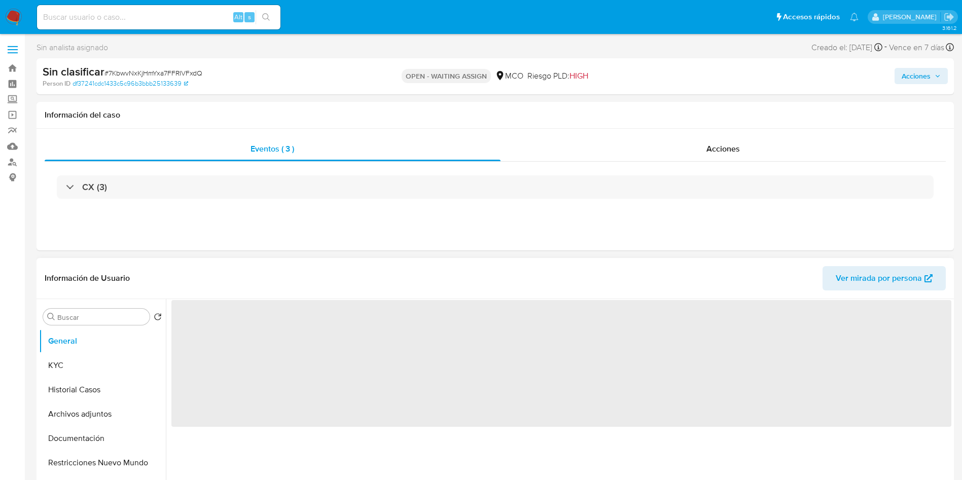
select select "10"
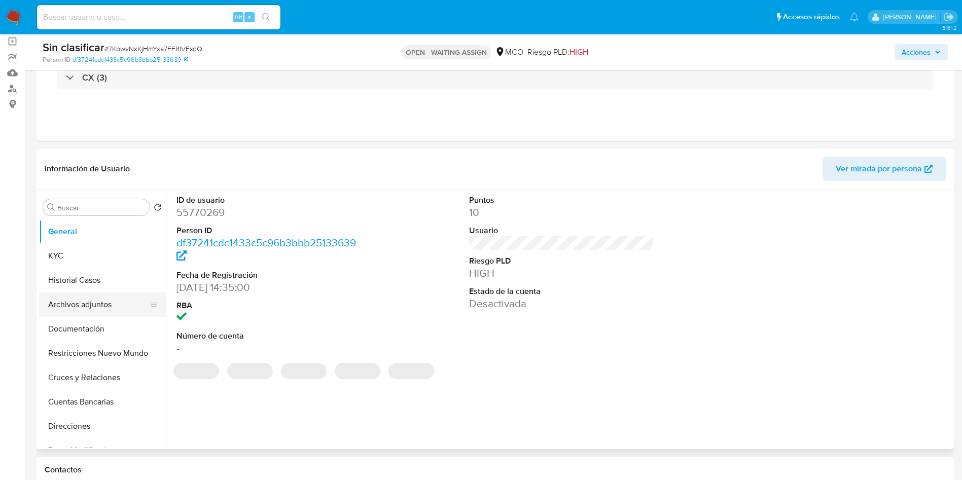
scroll to position [76, 0]
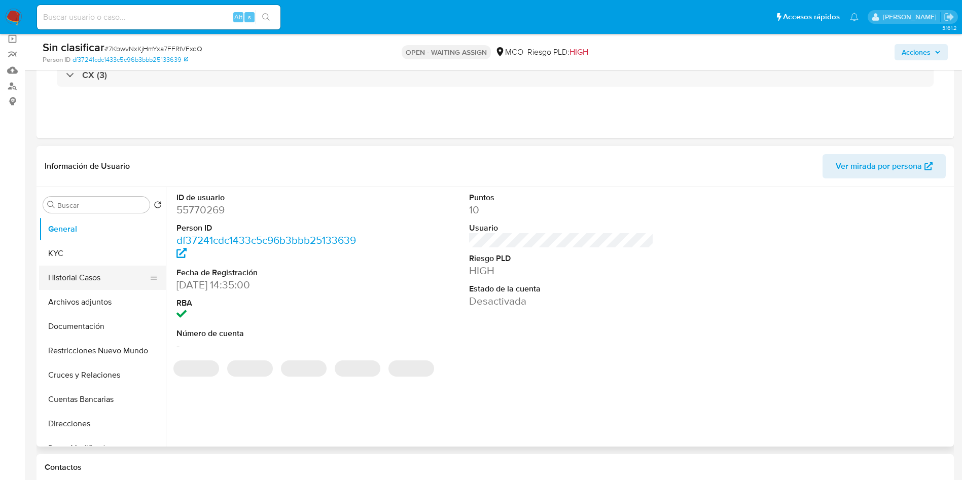
click at [100, 285] on button "Historial Casos" at bounding box center [98, 278] width 119 height 24
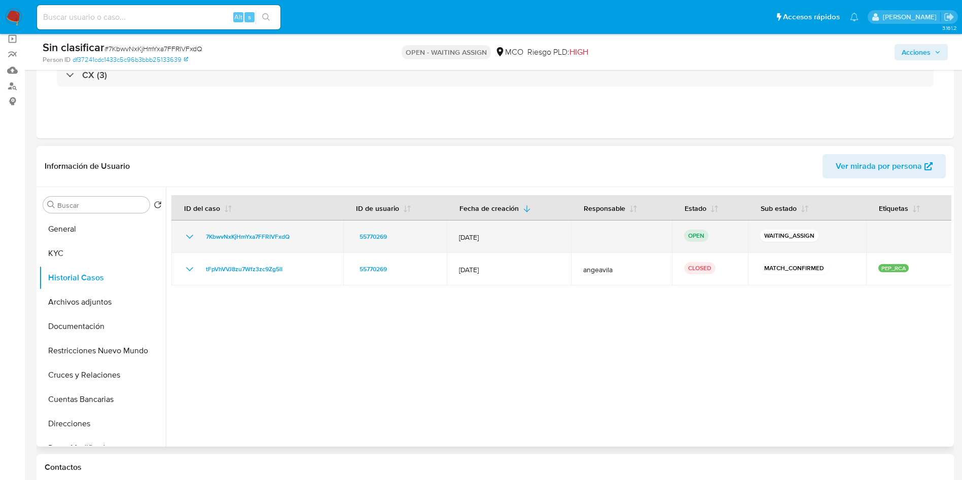
click at [190, 238] on icon "Mostrar/Ocultar" at bounding box center [189, 237] width 7 height 4
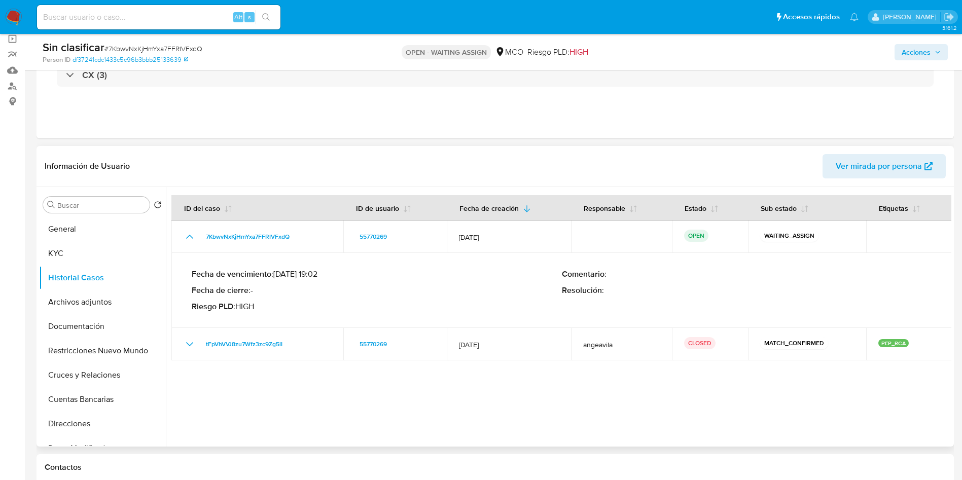
drag, startPoint x: 275, startPoint y: 273, endPoint x: 304, endPoint y: 275, distance: 29.0
click at [304, 275] on p "Fecha de vencimiento : [DATE] 19:02" at bounding box center [377, 274] width 370 height 10
click at [323, 275] on p "Fecha de vencimiento : [DATE] 19:02" at bounding box center [377, 274] width 370 height 10
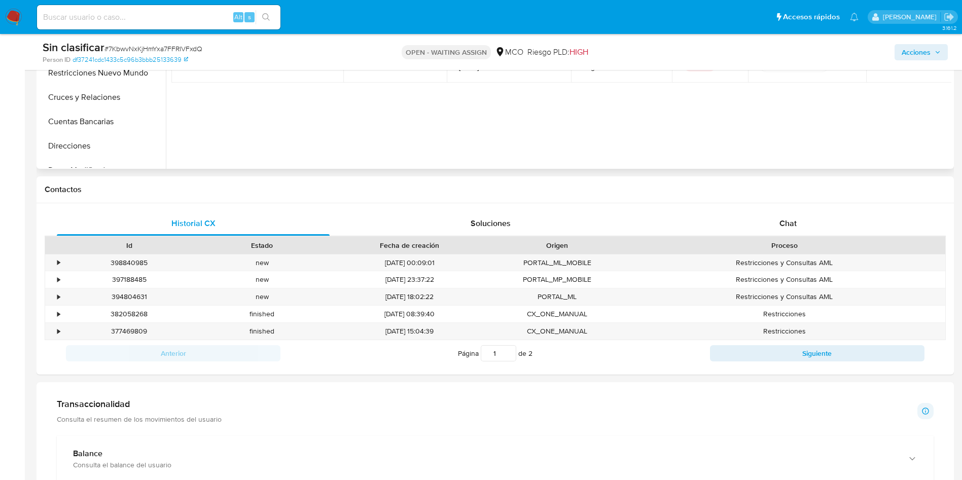
scroll to position [380, 0]
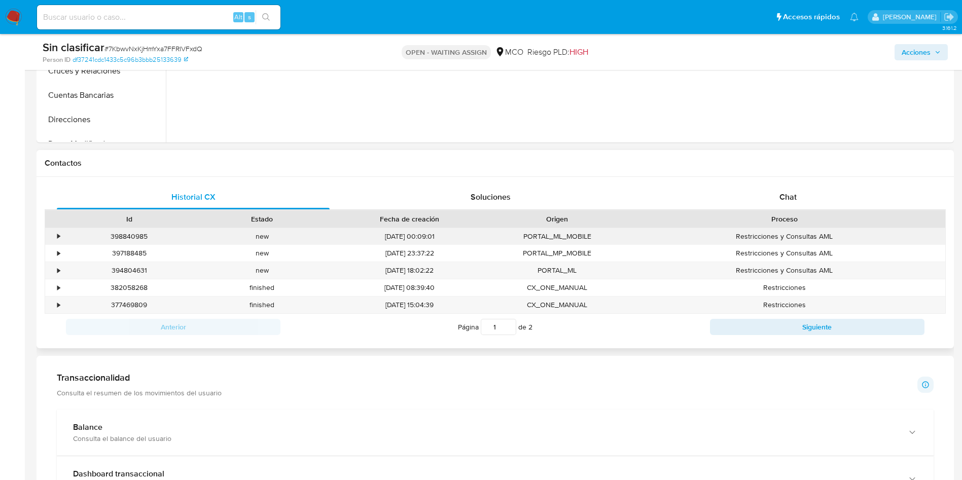
click at [59, 235] on div "•" at bounding box center [58, 237] width 3 height 10
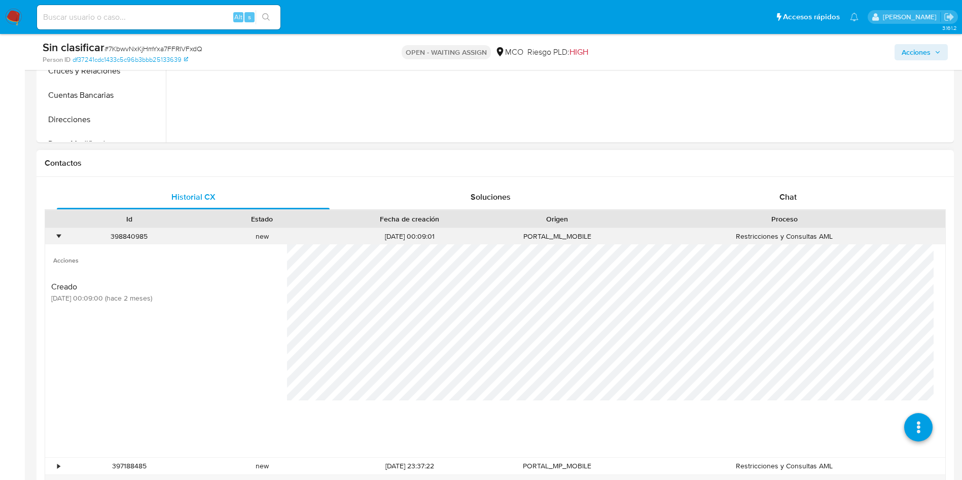
click at [70, 235] on div "398840985" at bounding box center [129, 237] width 119 height 10
click at [62, 236] on div "•" at bounding box center [54, 236] width 18 height 17
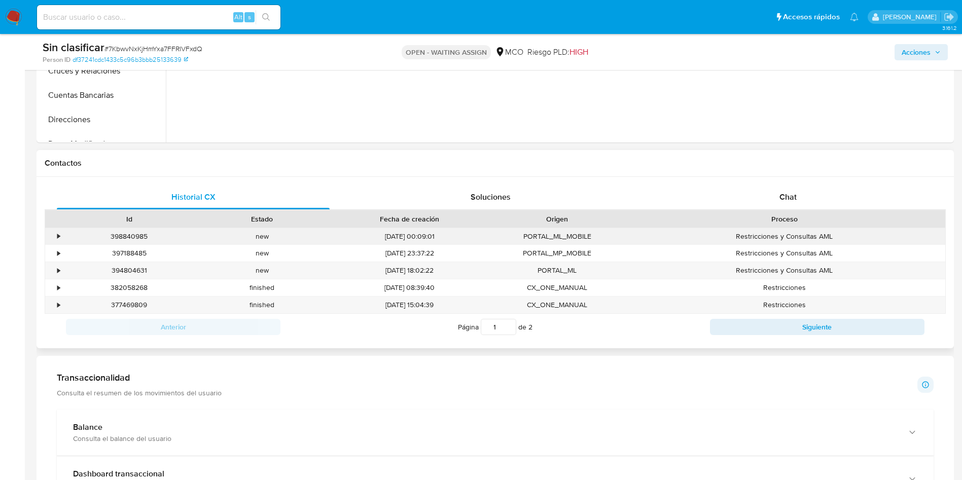
click at [57, 237] on div "•" at bounding box center [58, 237] width 3 height 10
